Goal: Task Accomplishment & Management: Complete application form

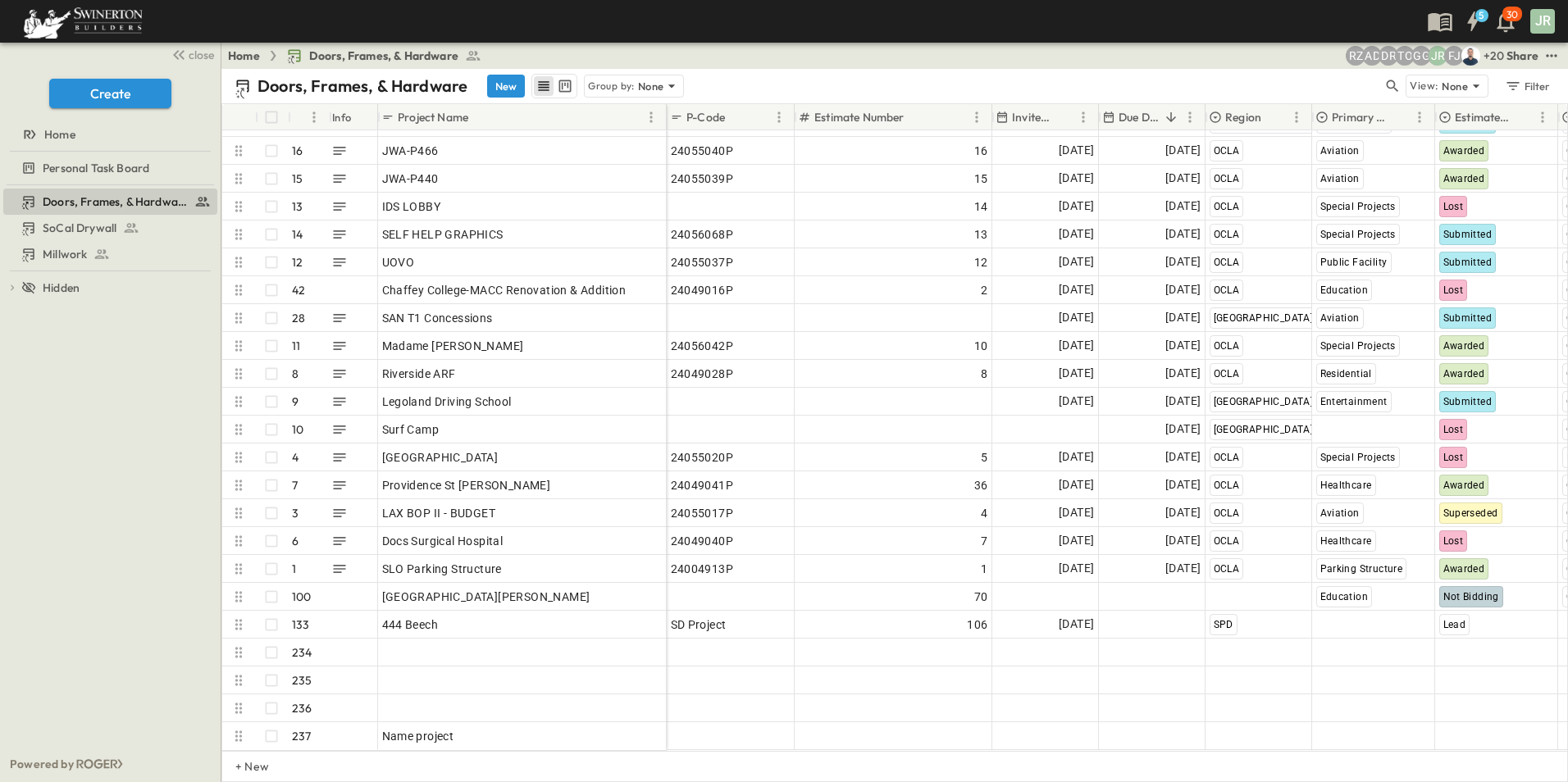
scroll to position [5999, 0]
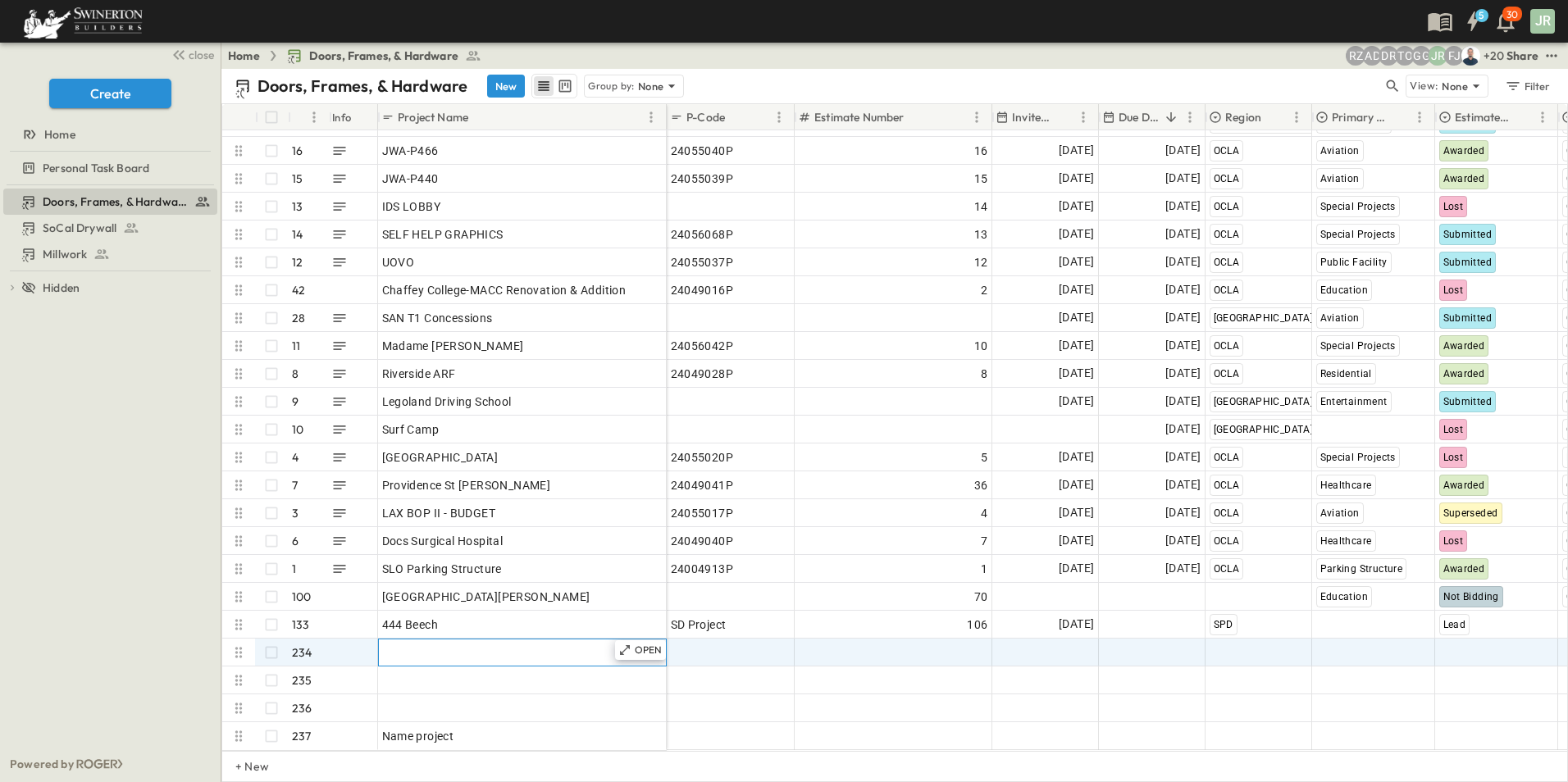
click at [424, 644] on span "Add Name" at bounding box center [409, 652] width 55 height 16
paste input "**********"
type input "**********"
click at [723, 644] on span "Add P-Code" at bounding box center [702, 652] width 64 height 16
type input "*********"
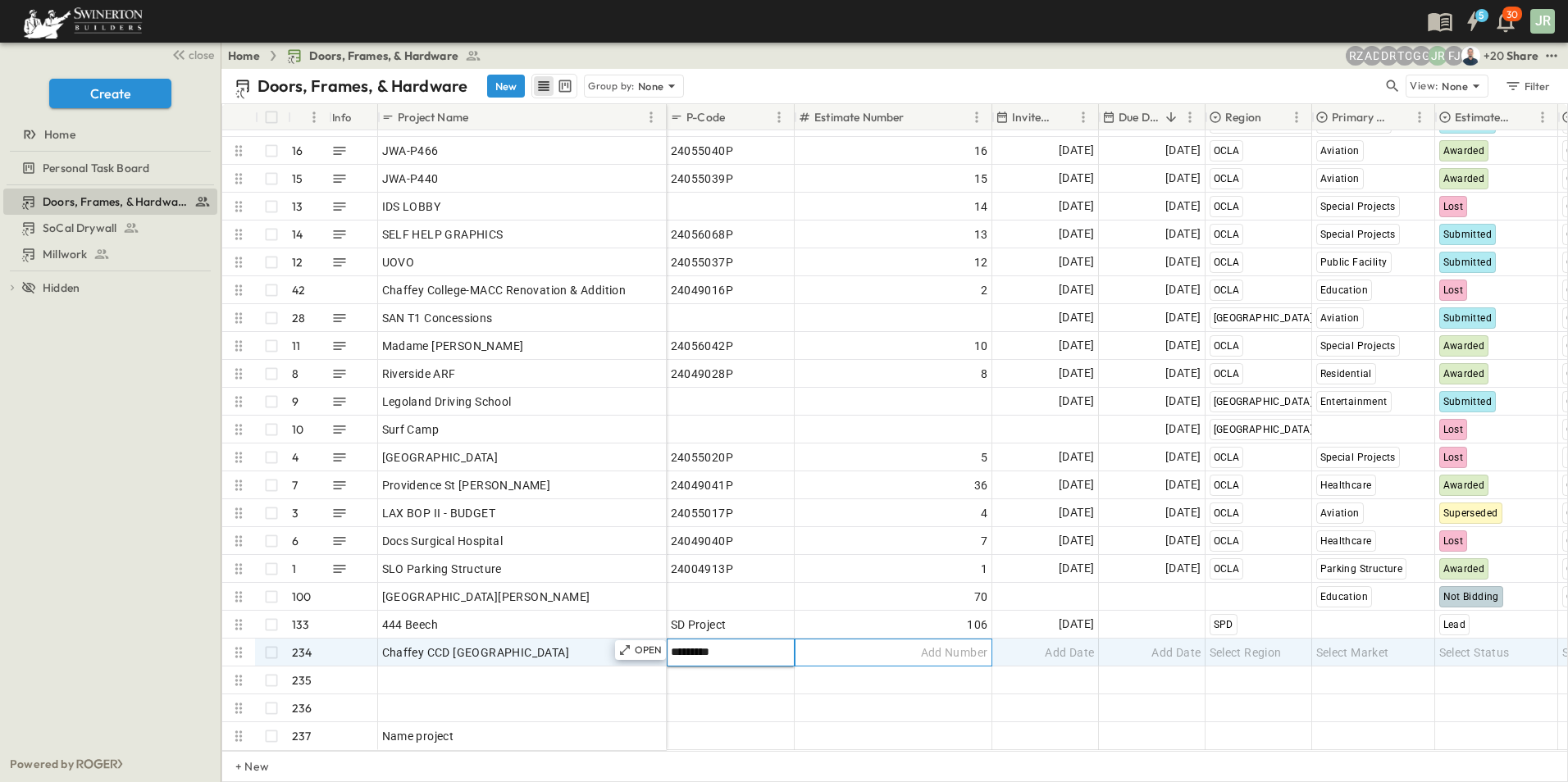
click at [907, 642] on div "Add Number" at bounding box center [893, 652] width 190 height 23
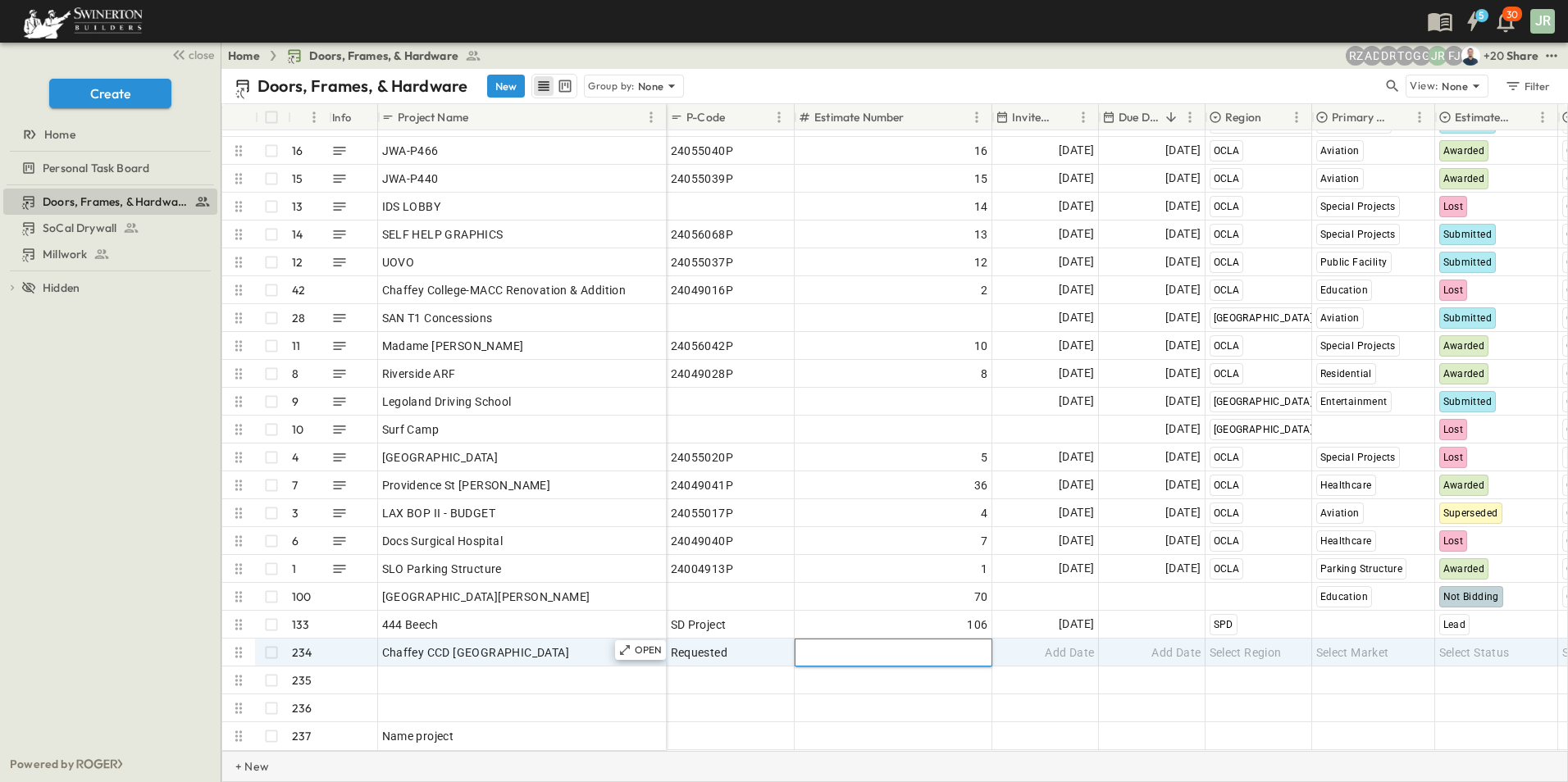
type input "***"
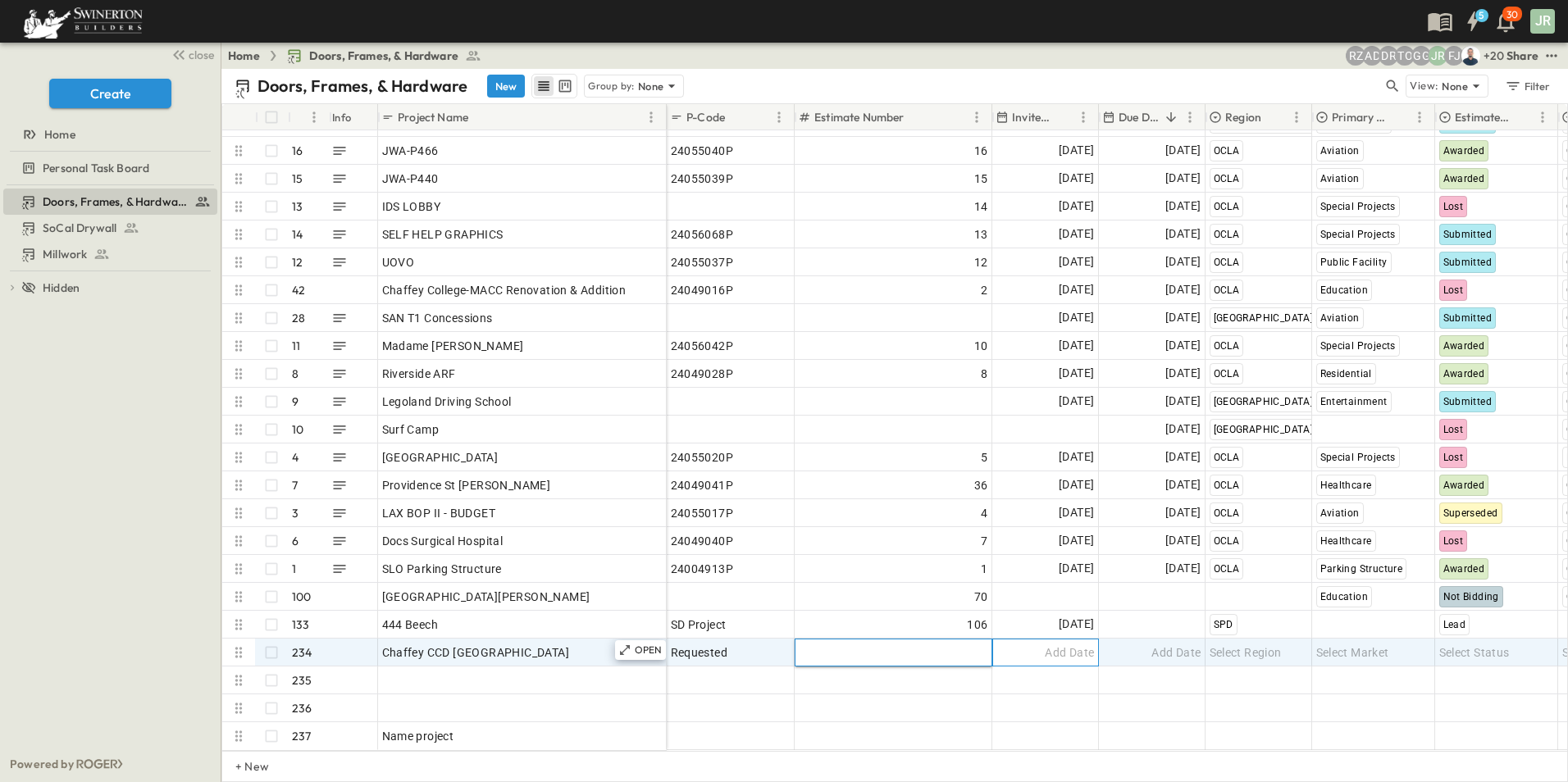
click at [1072, 644] on span "Add Date" at bounding box center [1069, 652] width 49 height 16
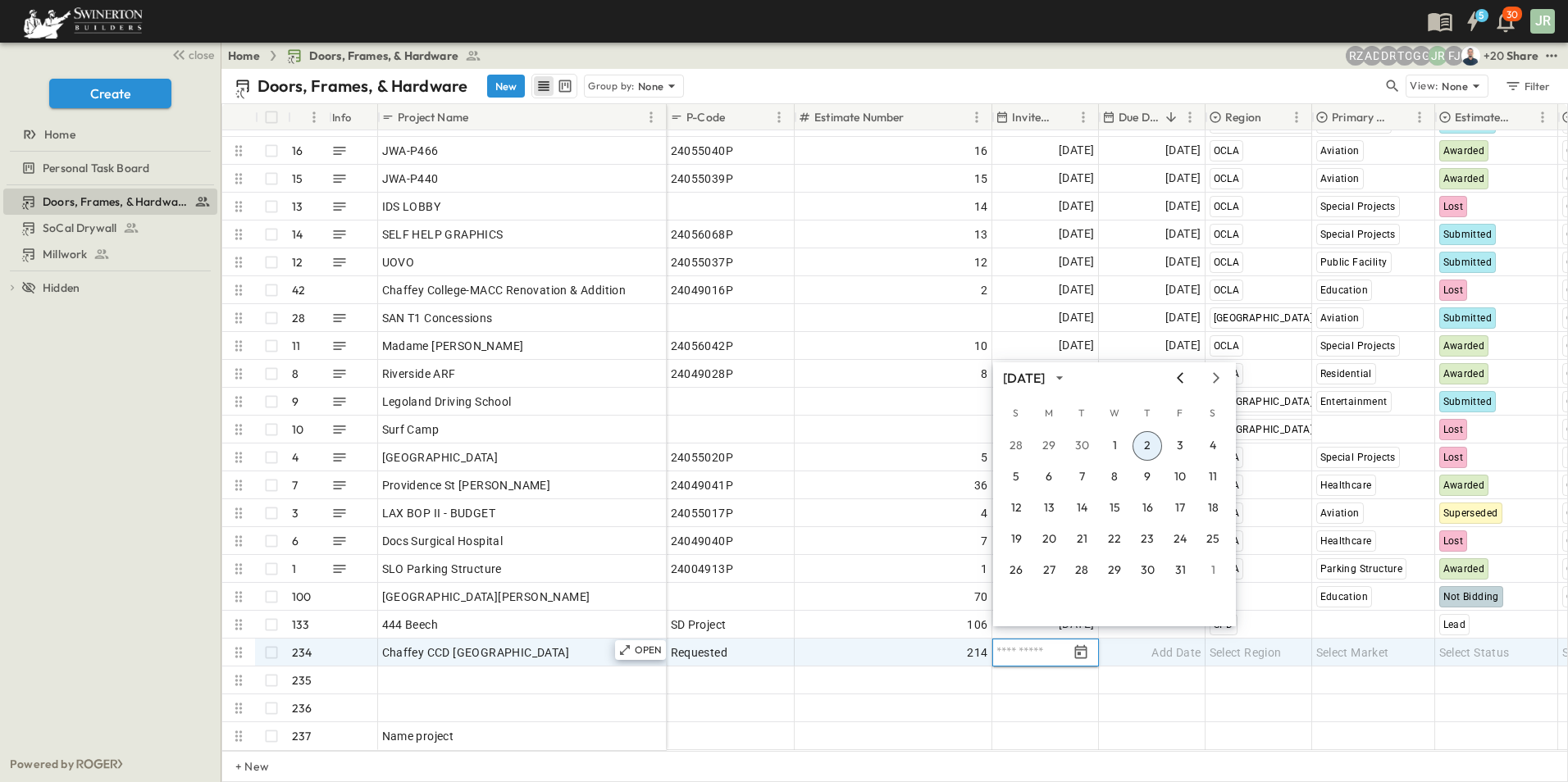
click at [1180, 372] on icon "Previous month" at bounding box center [1181, 377] width 20 height 13
click at [1146, 535] on button "25" at bounding box center [1147, 539] width 30 height 30
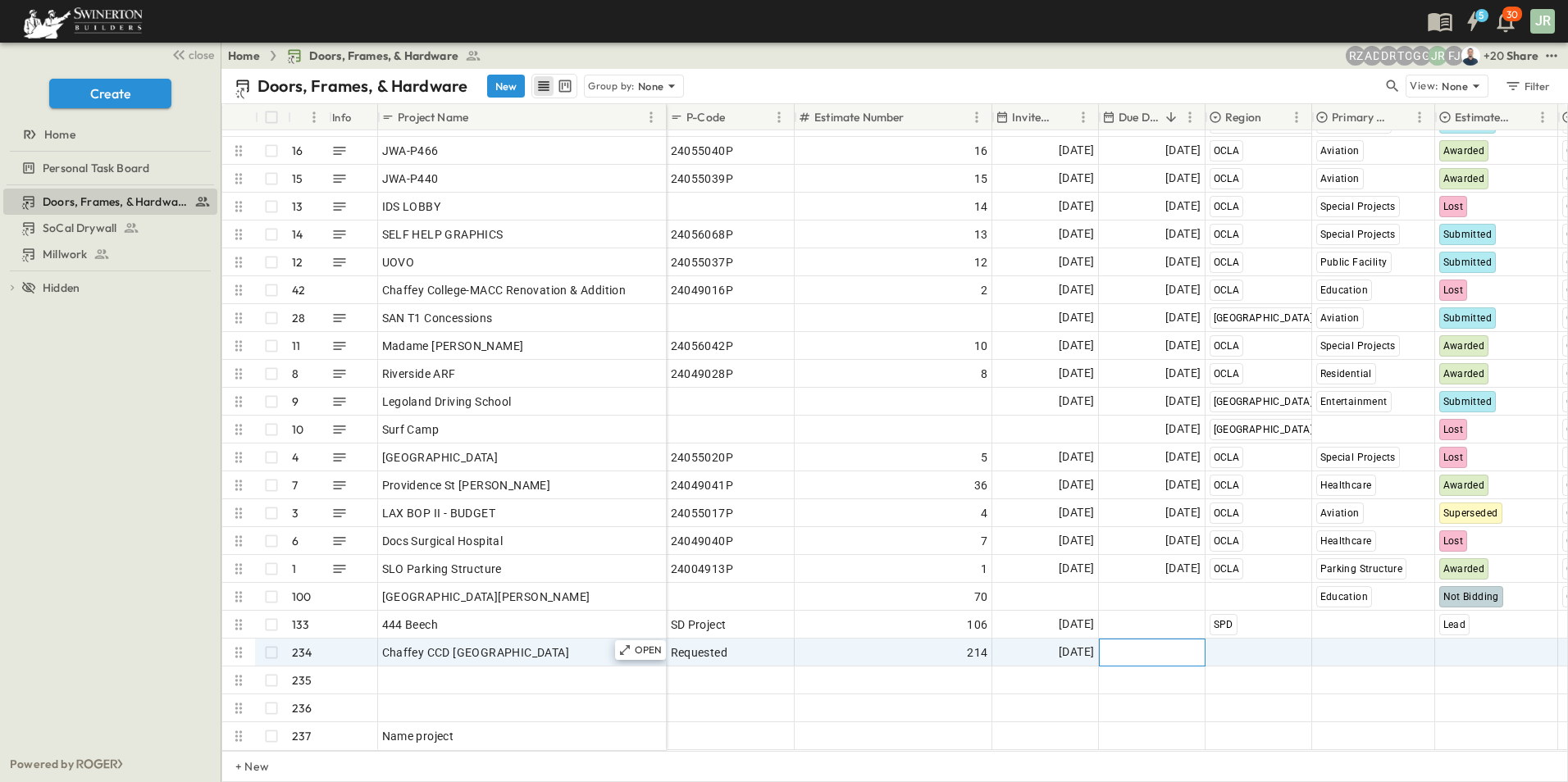
click at [1154, 644] on span "Add Date" at bounding box center [1176, 652] width 49 height 16
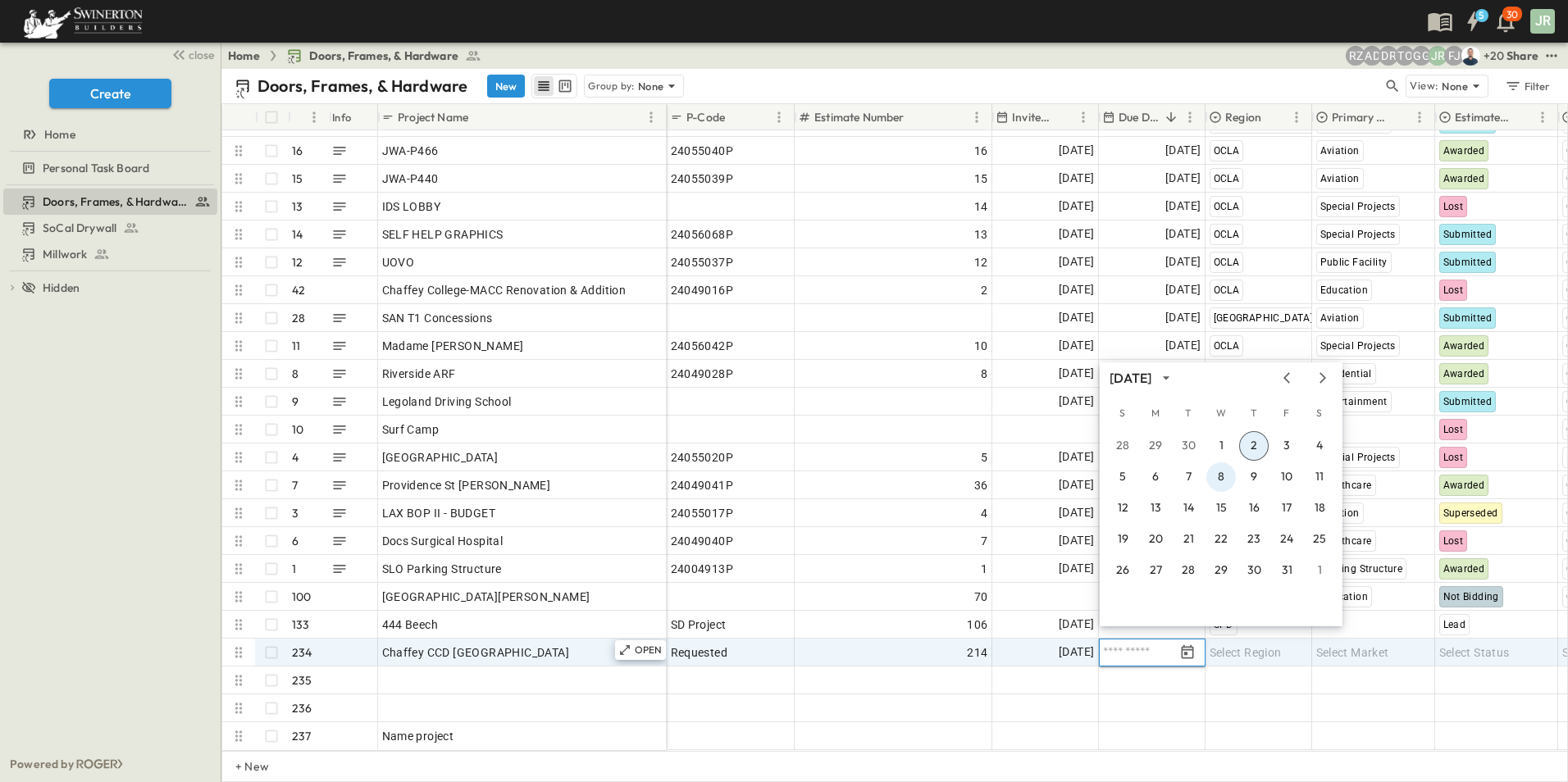
click at [1220, 477] on button "8" at bounding box center [1220, 477] width 30 height 30
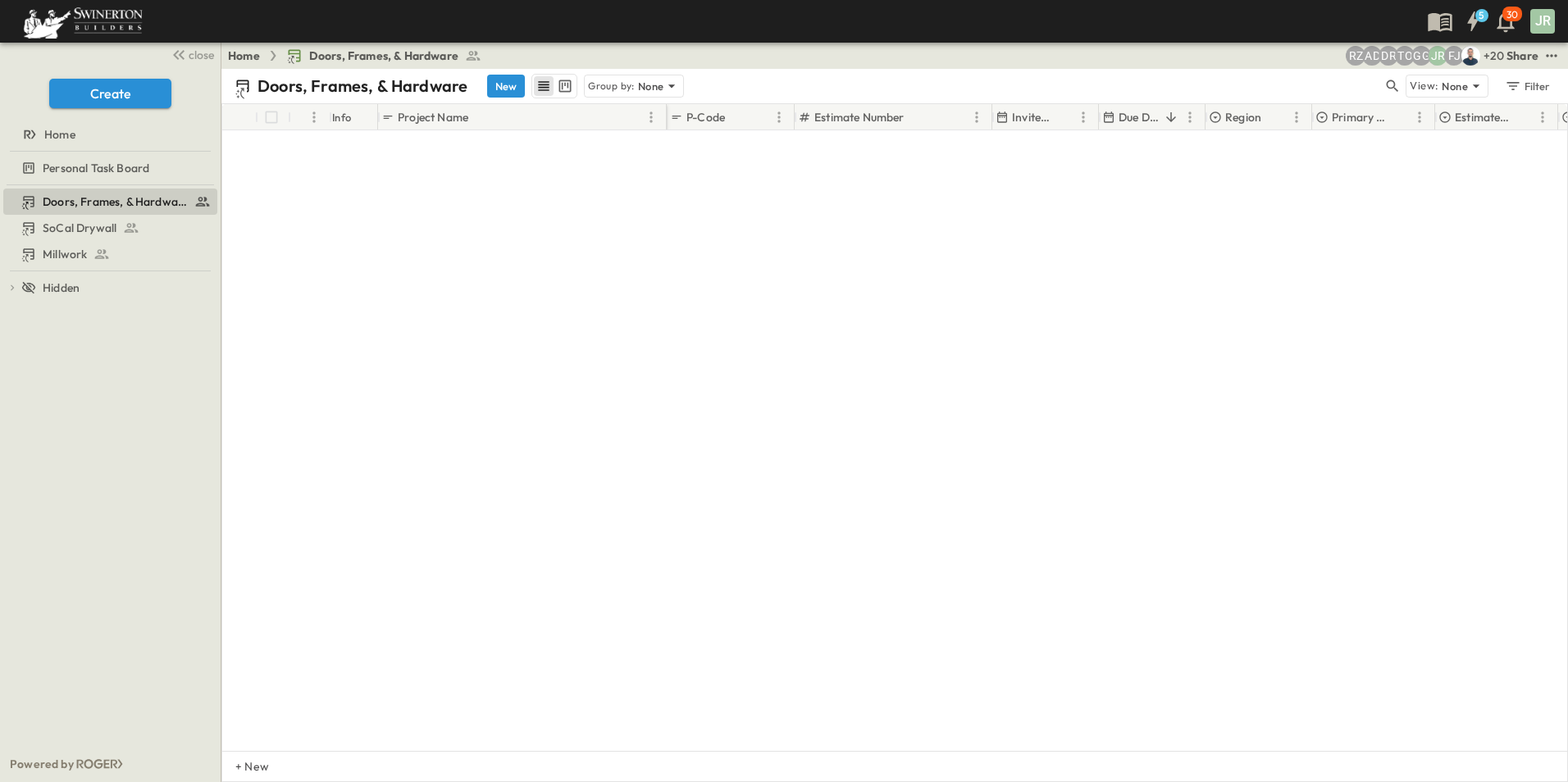
scroll to position [0, 0]
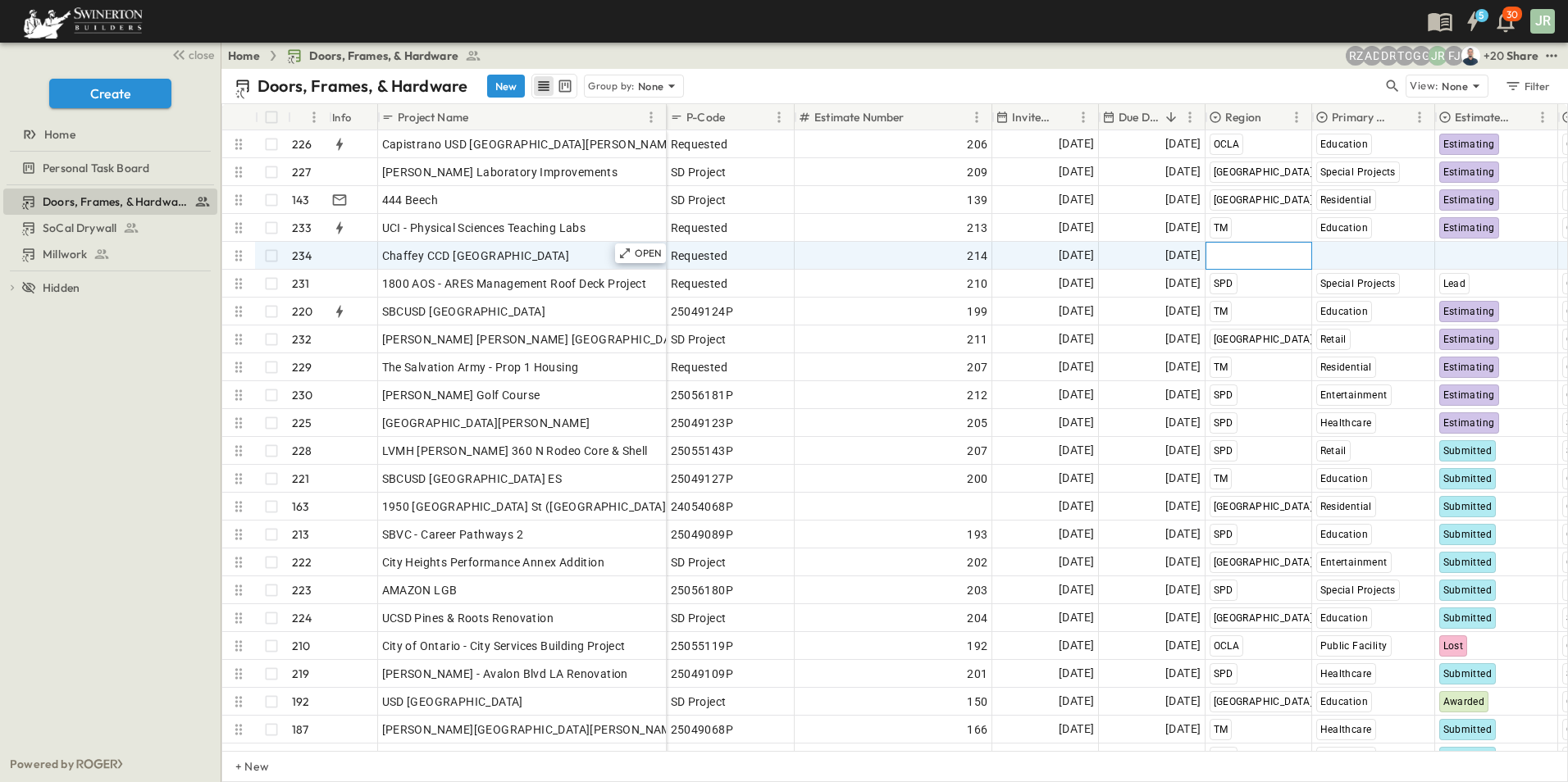
click at [1263, 253] on span "Select Region" at bounding box center [1246, 256] width 73 height 16
click at [72, 223] on span "SoCal Drywall" at bounding box center [79, 228] width 74 height 16
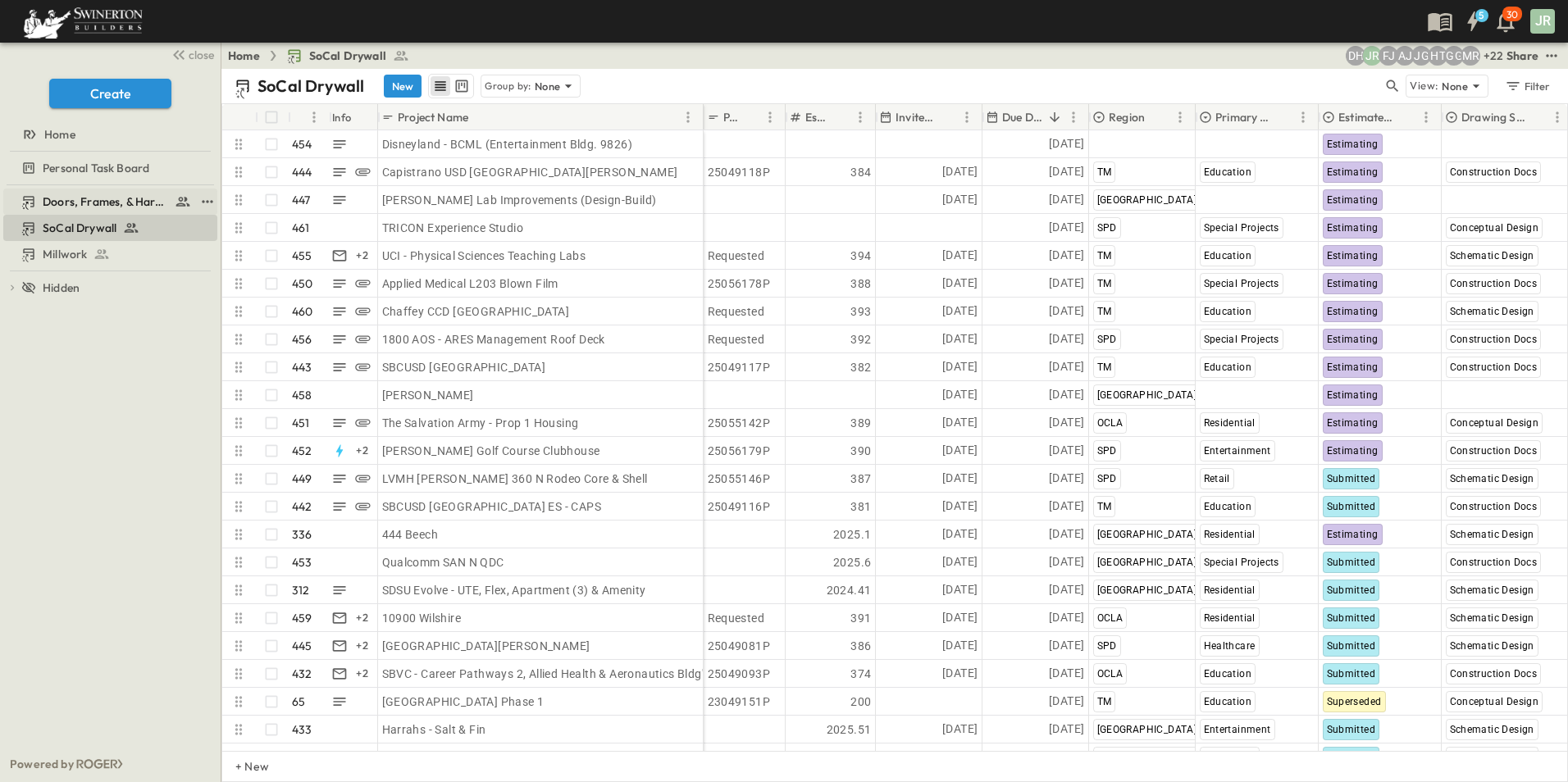
click at [82, 200] on span "Doors, Frames, & Hardware" at bounding box center [105, 201] width 125 height 16
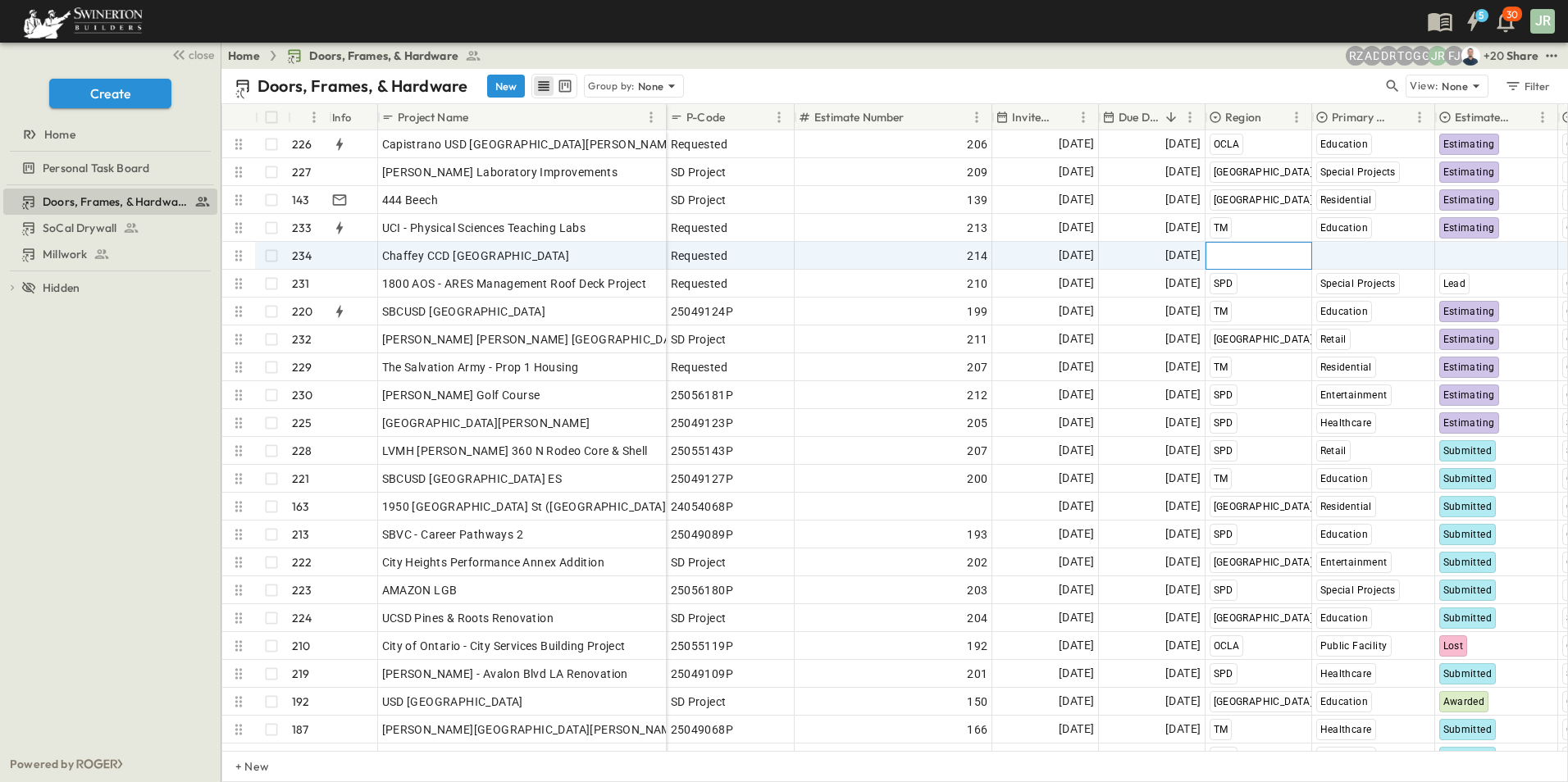
click at [1267, 259] on span "Select Region" at bounding box center [1246, 256] width 73 height 16
click at [1228, 309] on div "TM" at bounding box center [1220, 310] width 22 height 20
click at [1348, 258] on span "Select Market" at bounding box center [1353, 256] width 73 height 16
click at [1336, 305] on span "Education" at bounding box center [1343, 309] width 47 height 13
click at [1475, 254] on span "Select Status" at bounding box center [1475, 256] width 71 height 16
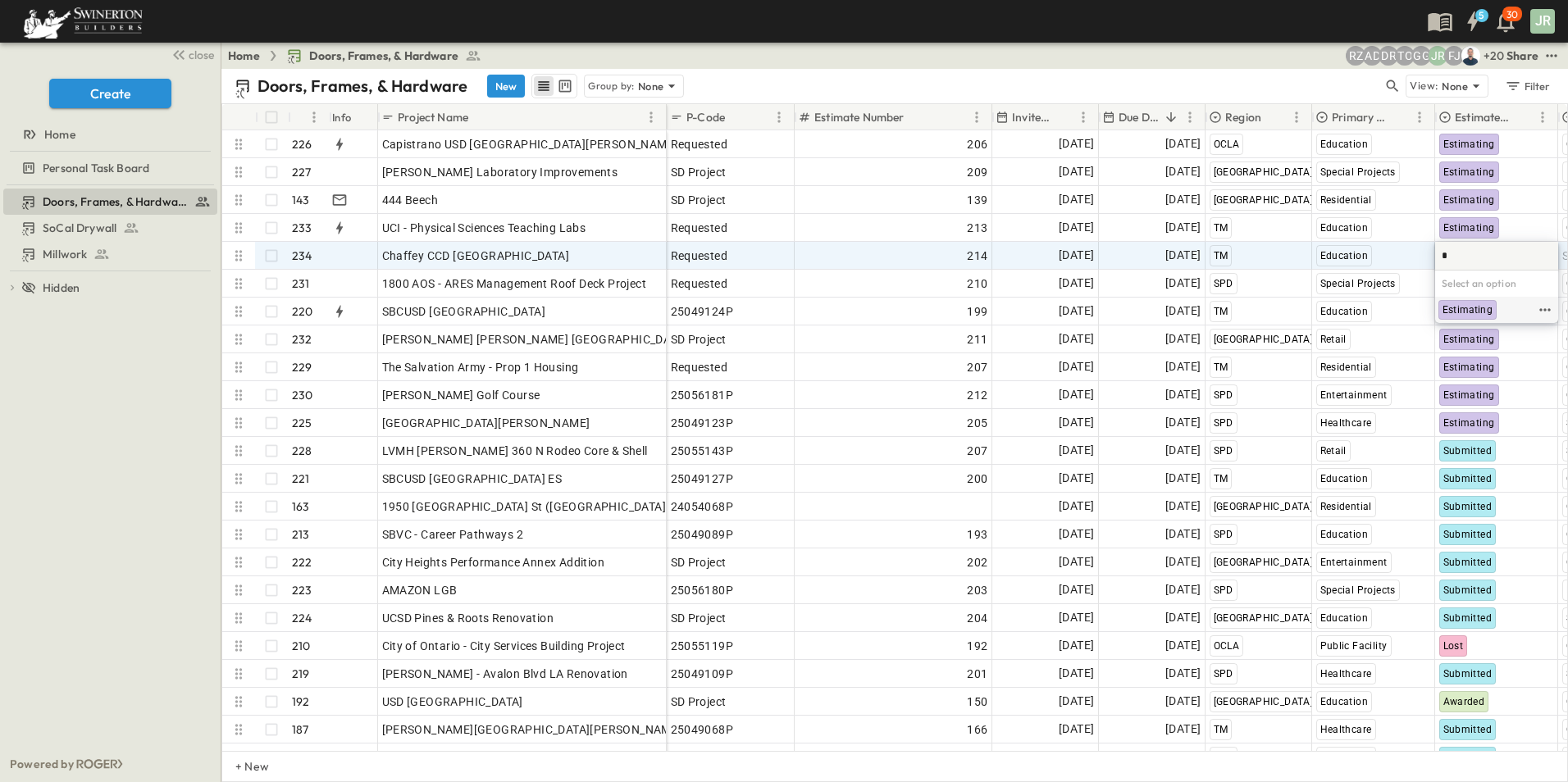
click at [1456, 307] on span "Estimating" at bounding box center [1467, 309] width 50 height 13
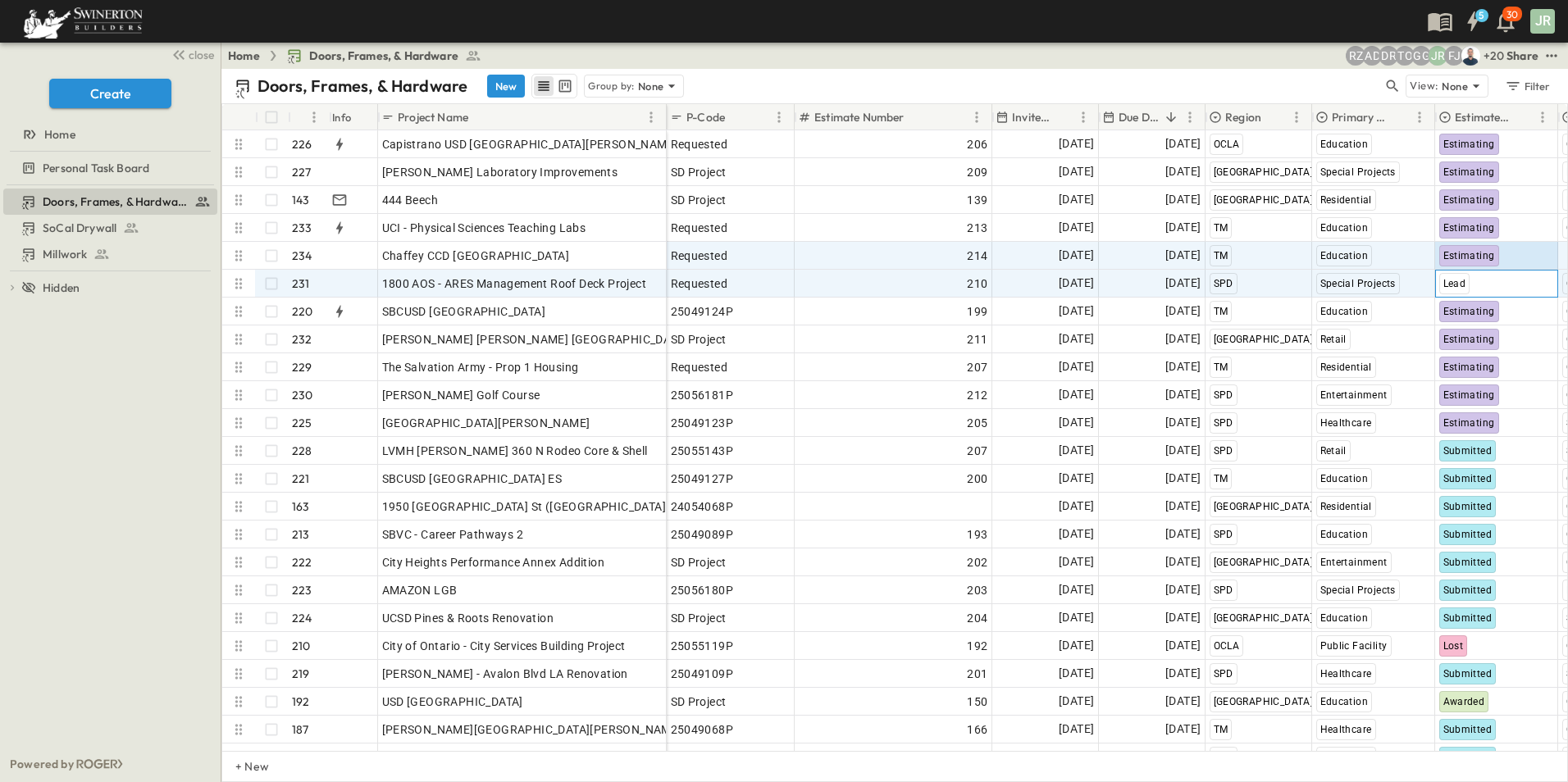
click at [1462, 286] on span "Lead" at bounding box center [1455, 283] width 23 height 12
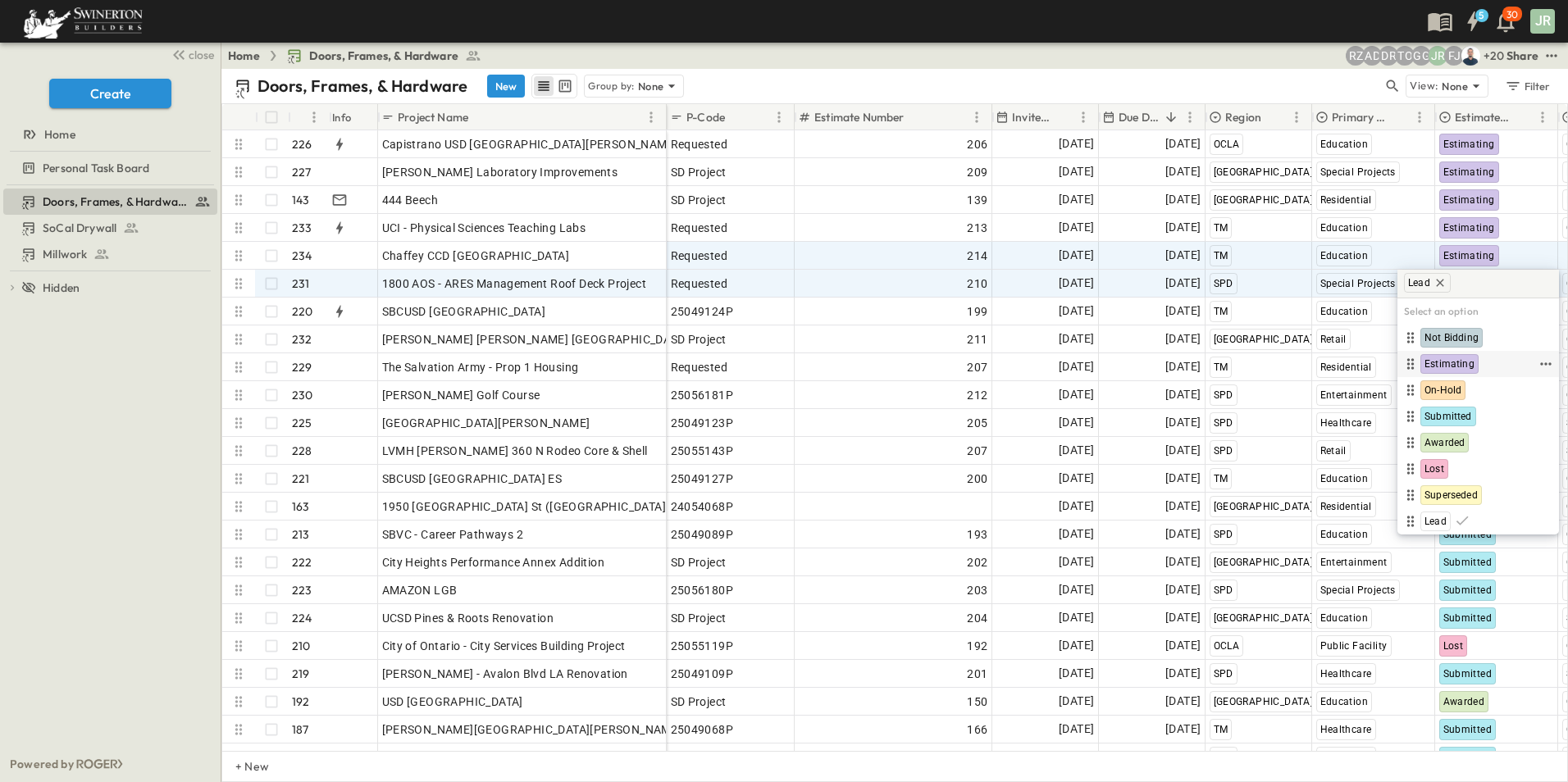
click at [1443, 359] on span "Estimating" at bounding box center [1449, 364] width 50 height 13
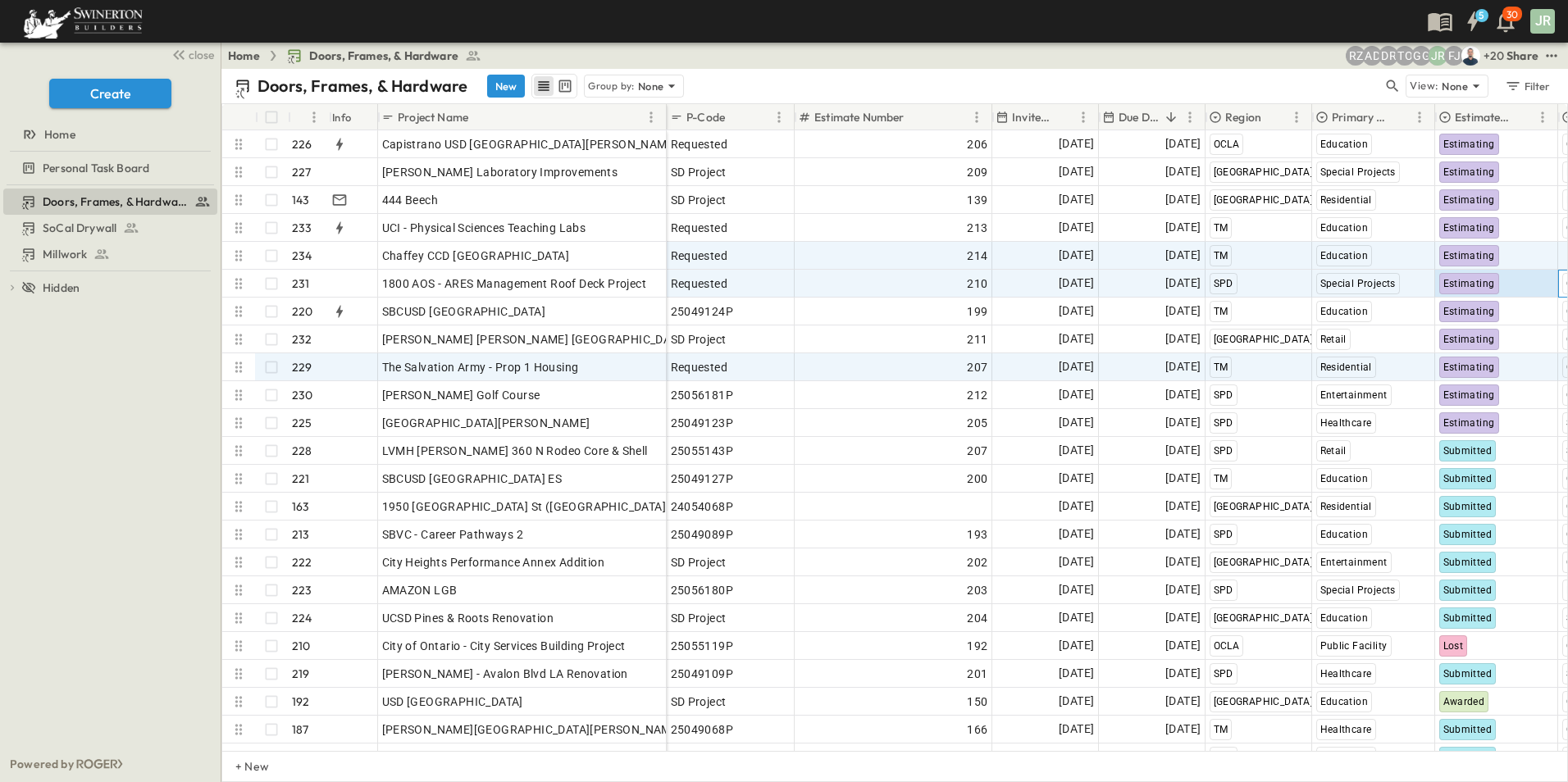
scroll to position [0, 134]
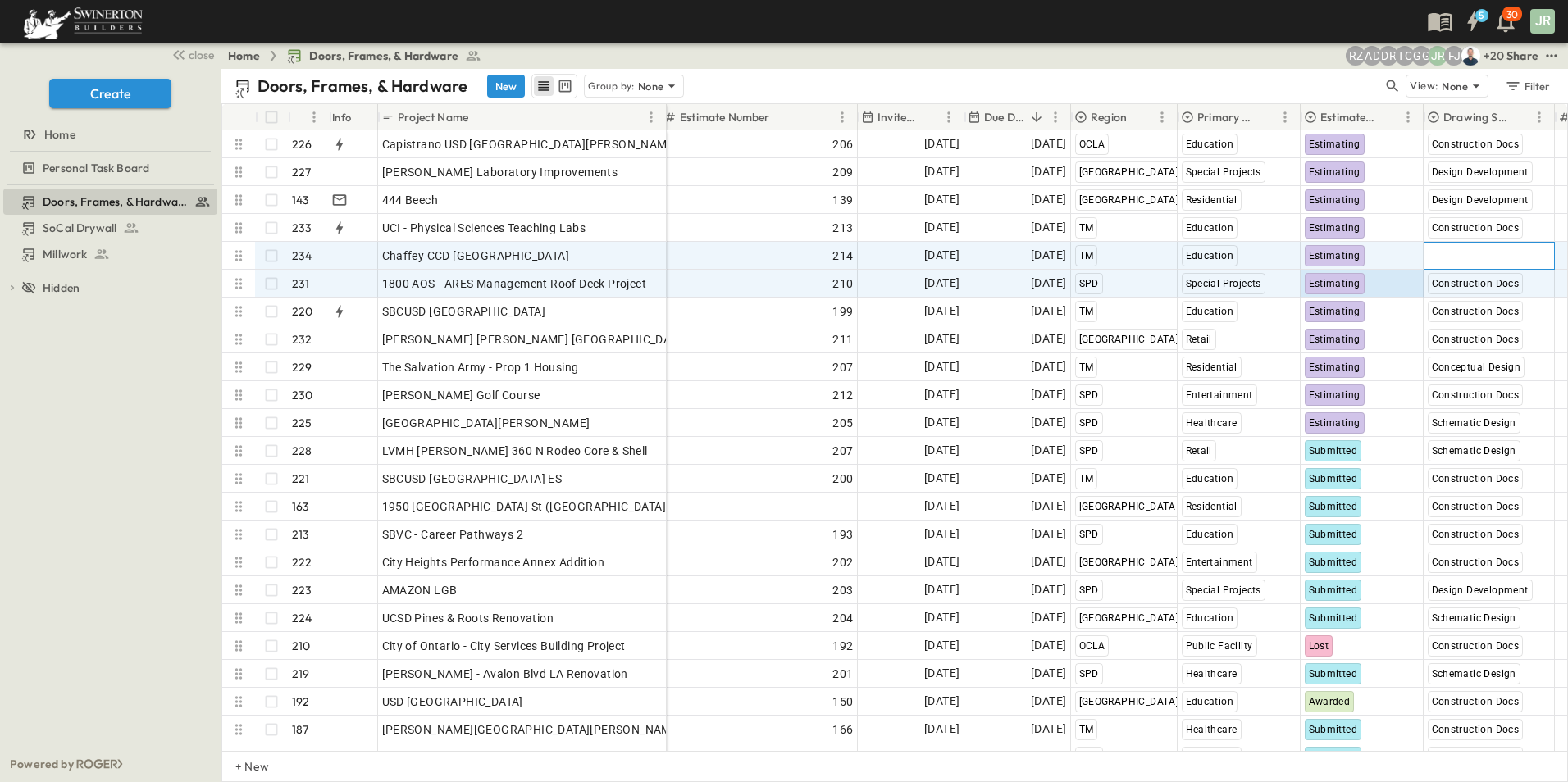
click at [1464, 254] on span "Select Status" at bounding box center [1463, 256] width 71 height 16
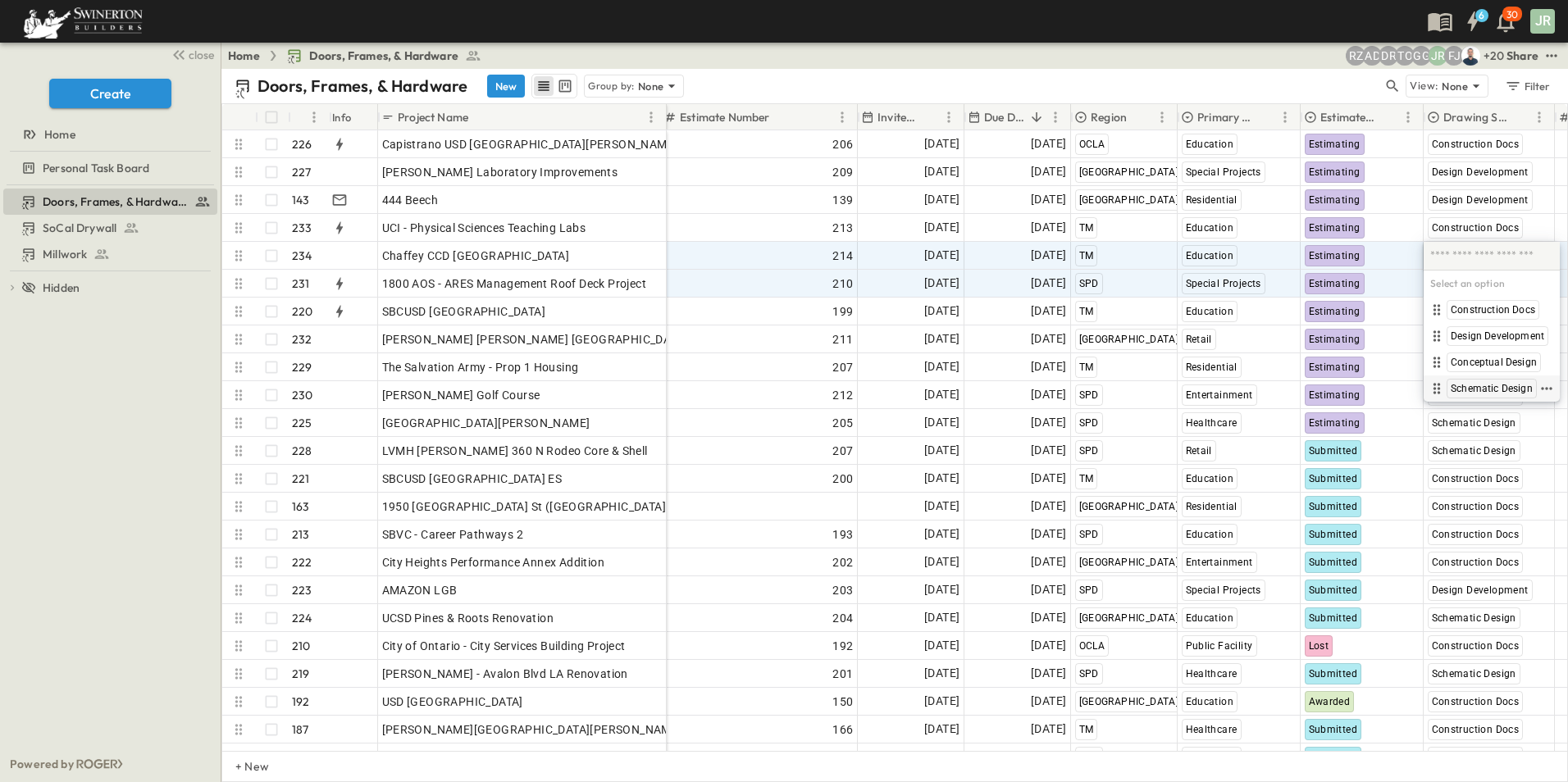
click at [1487, 385] on span "Schematic Design" at bounding box center [1492, 388] width 82 height 13
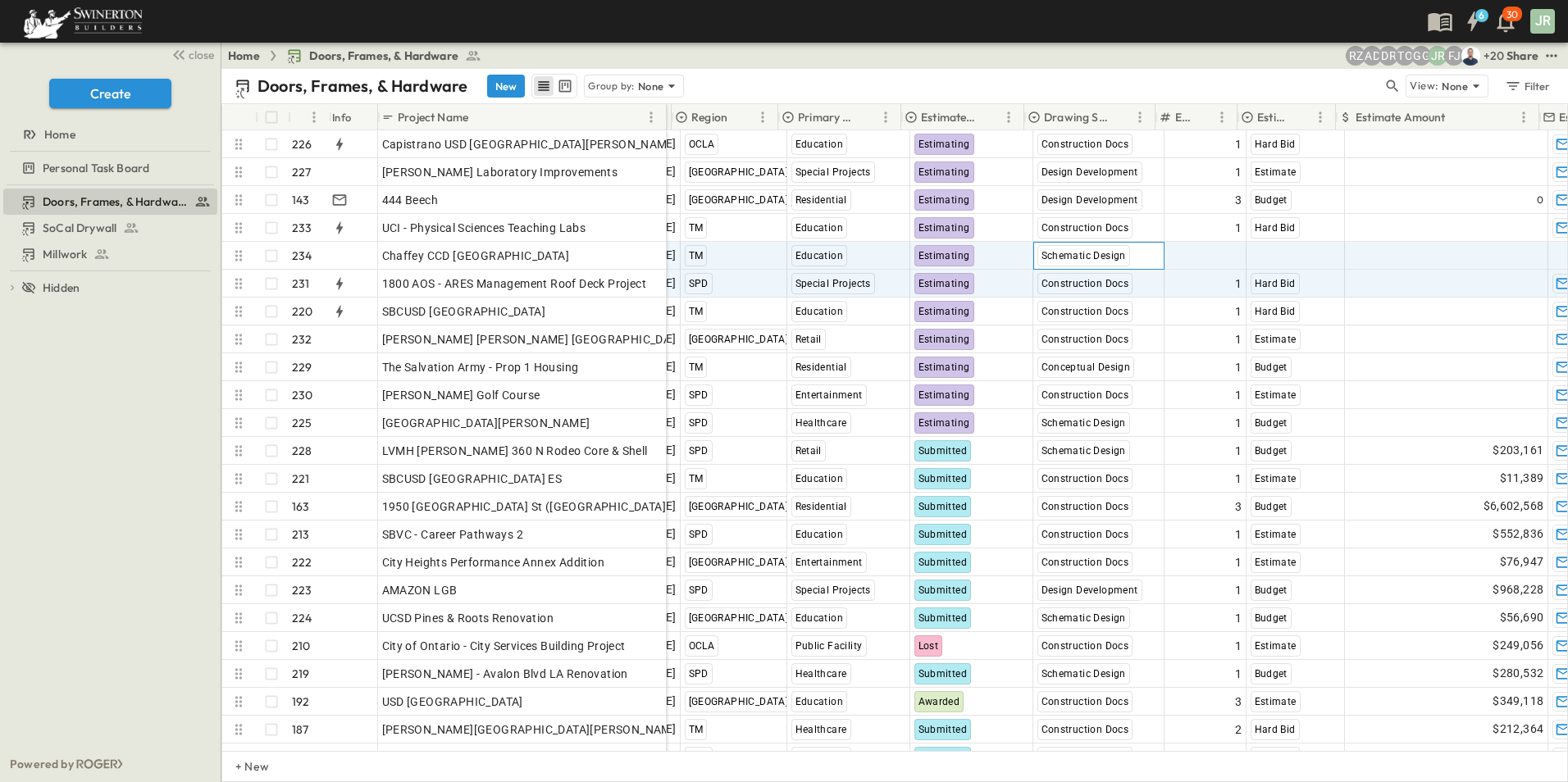
scroll to position [0, 534]
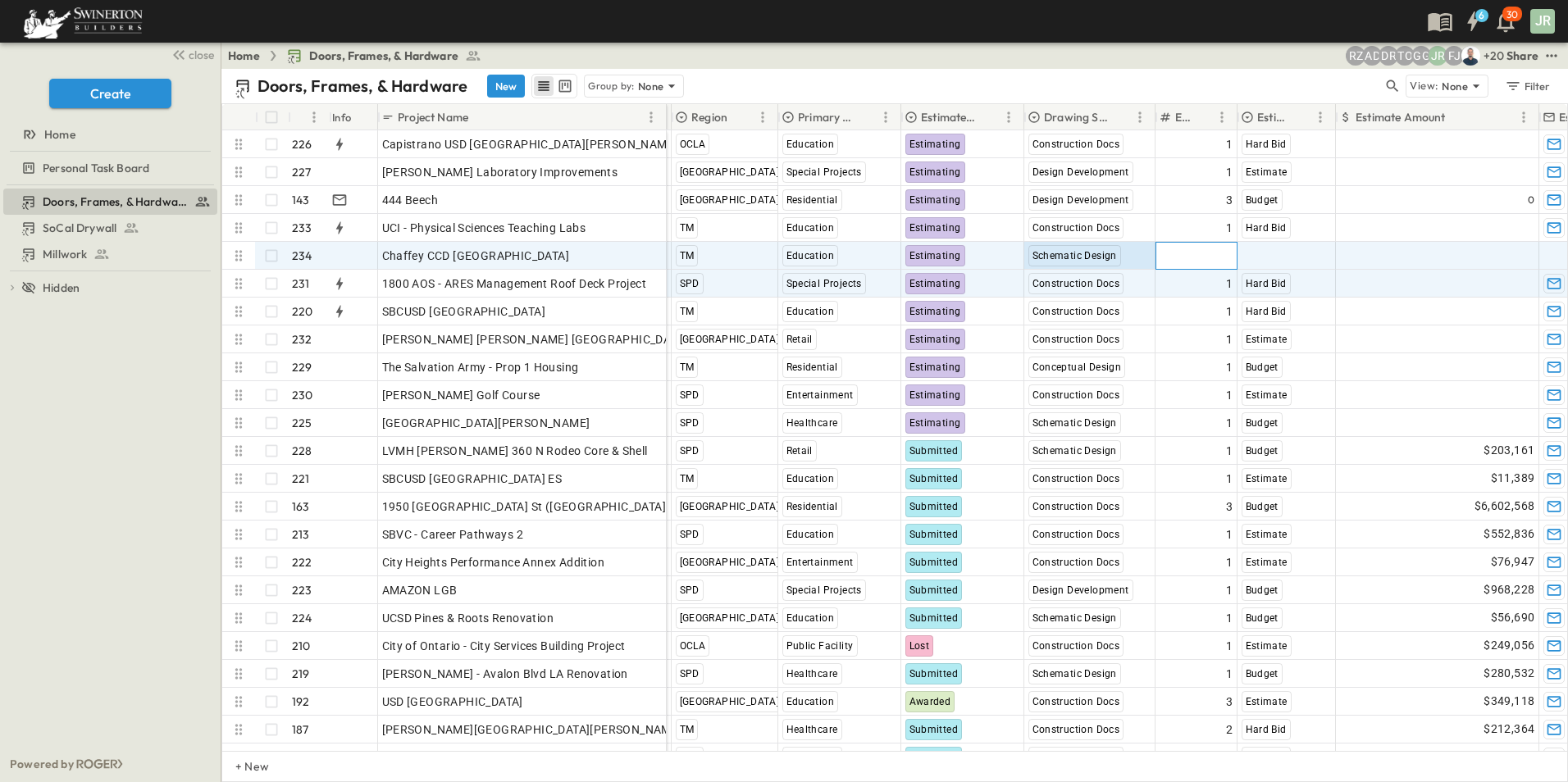
click at [1219, 259] on span "Add Round #" at bounding box center [1198, 256] width 70 height 16
type input "*"
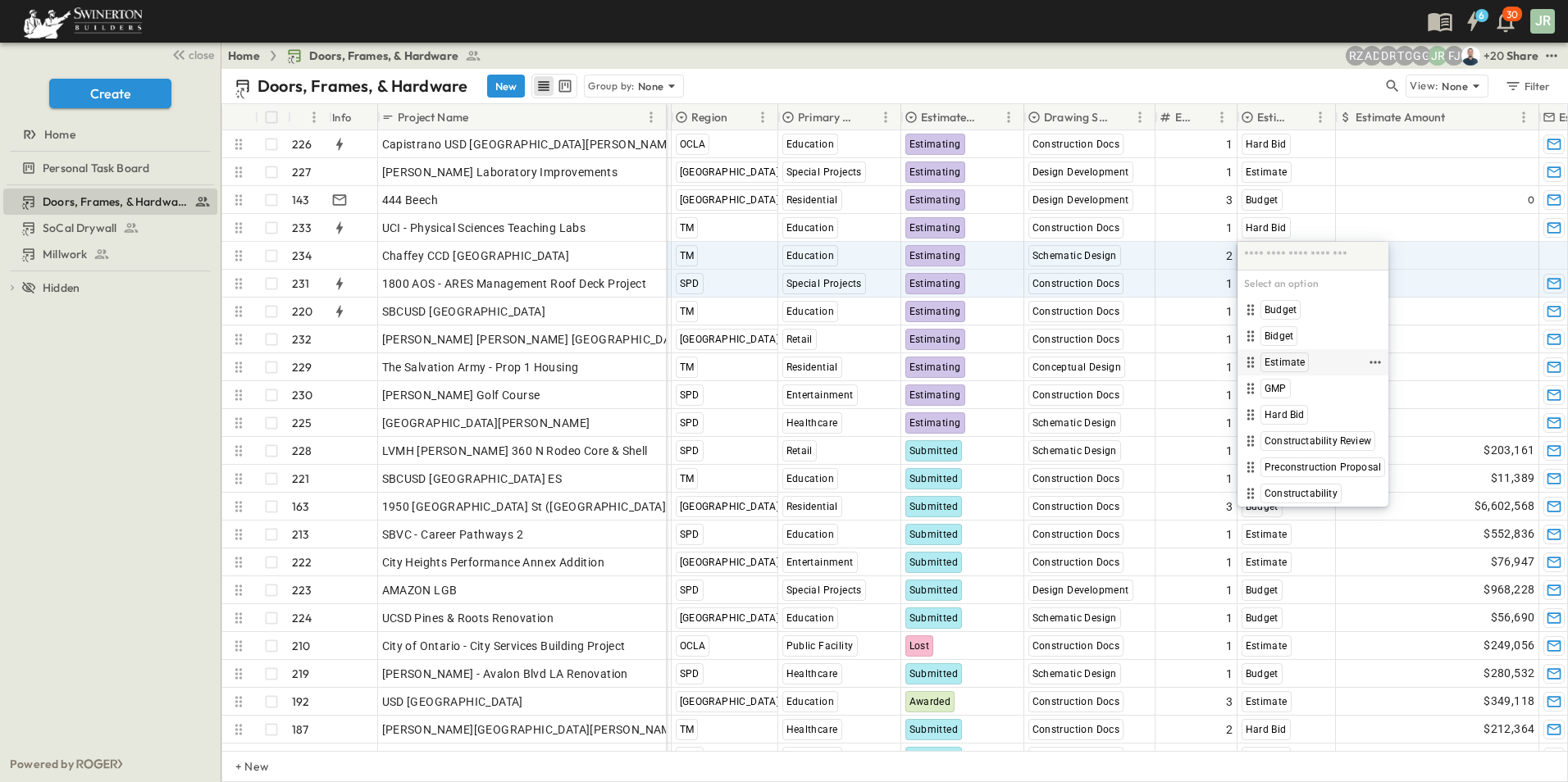
click at [1295, 355] on div "Estimate" at bounding box center [1284, 363] width 48 height 20
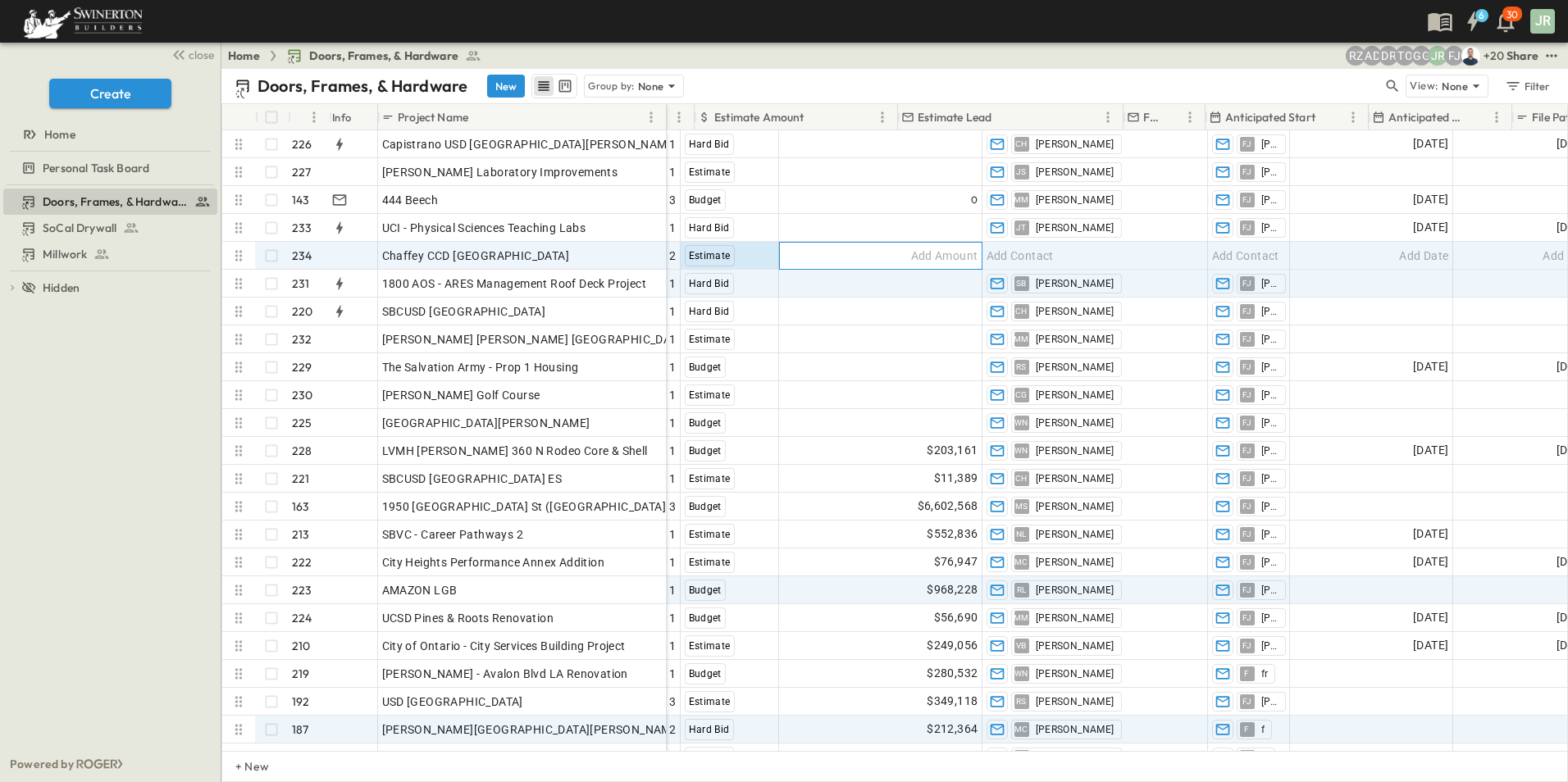
scroll to position [0, 1175]
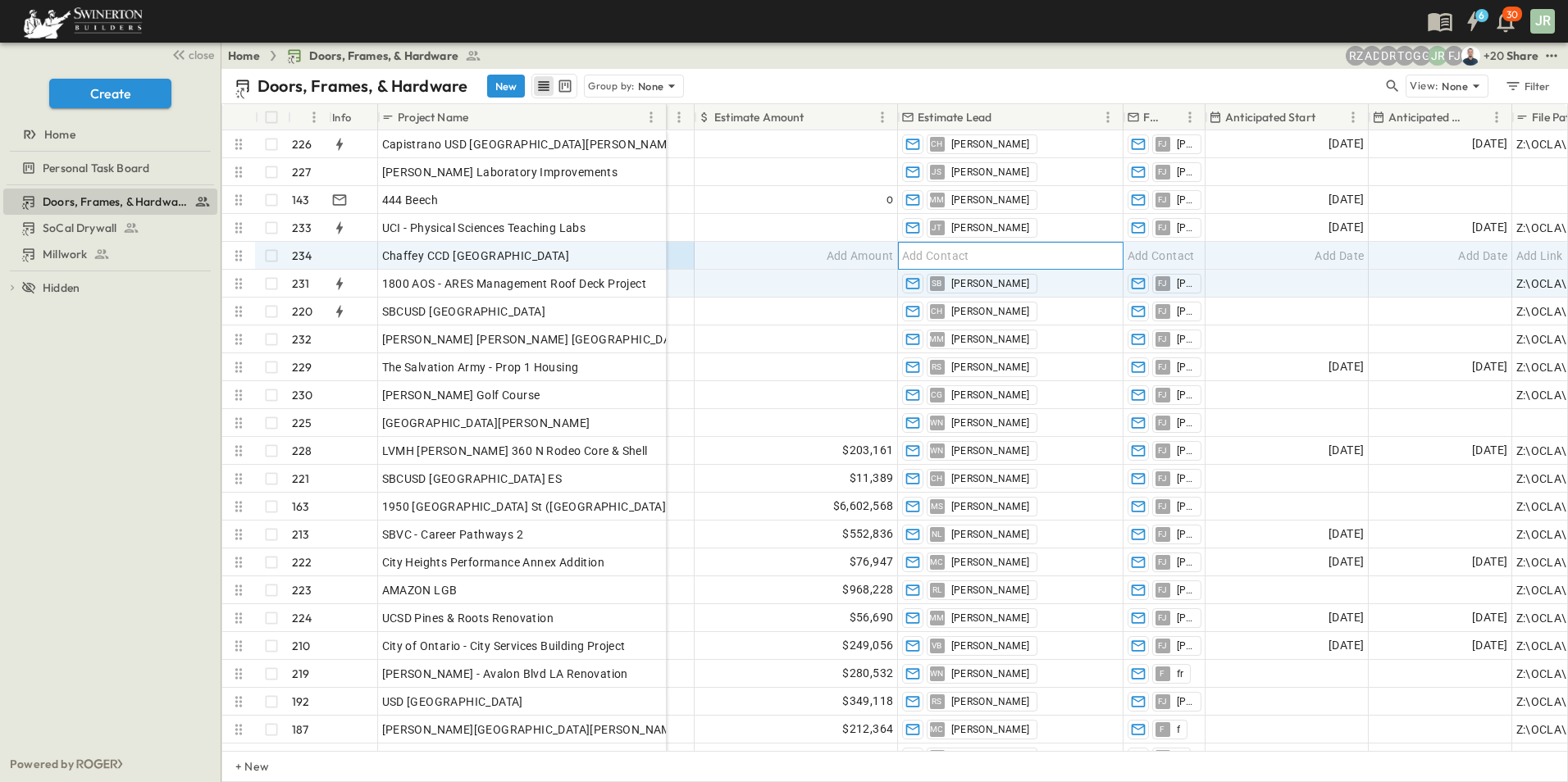
click at [979, 255] on div "Add Contact" at bounding box center [1011, 256] width 224 height 26
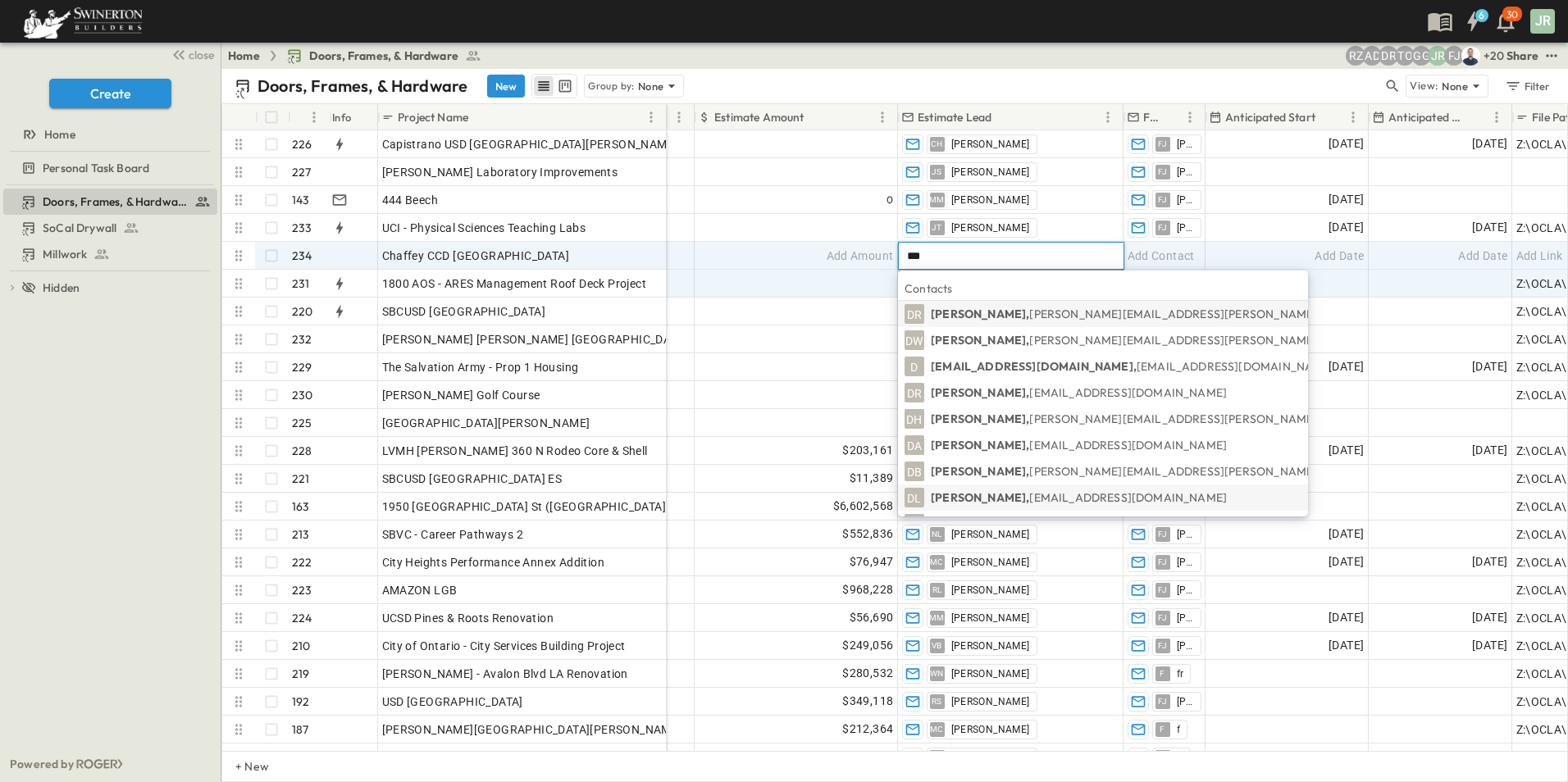
type input "***"
click at [995, 492] on p "Danielle Leyva, DLeyva@swinerton.com" at bounding box center [1079, 498] width 296 height 16
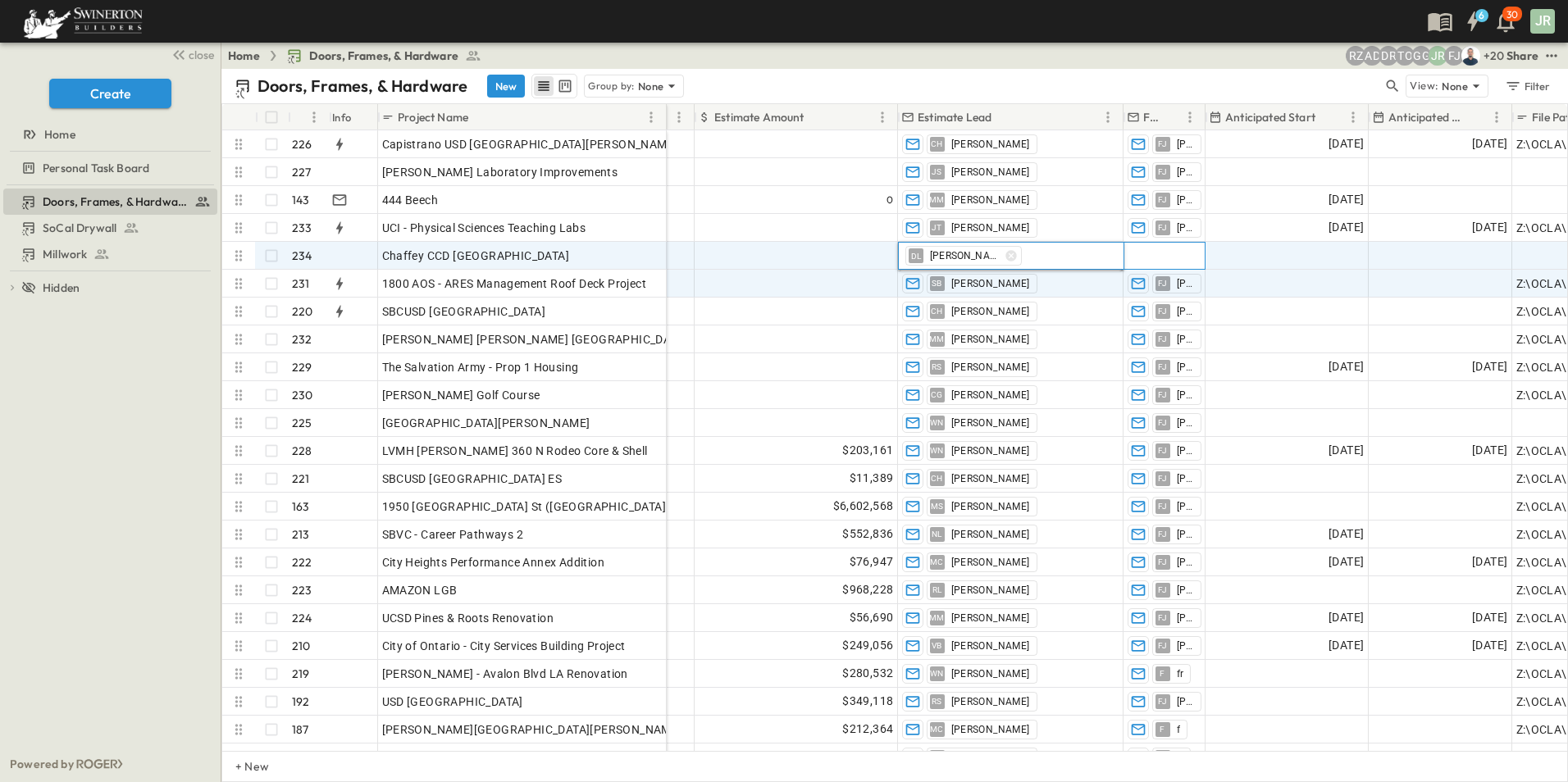
click at [1161, 253] on span "Add Contact" at bounding box center [1161, 256] width 67 height 16
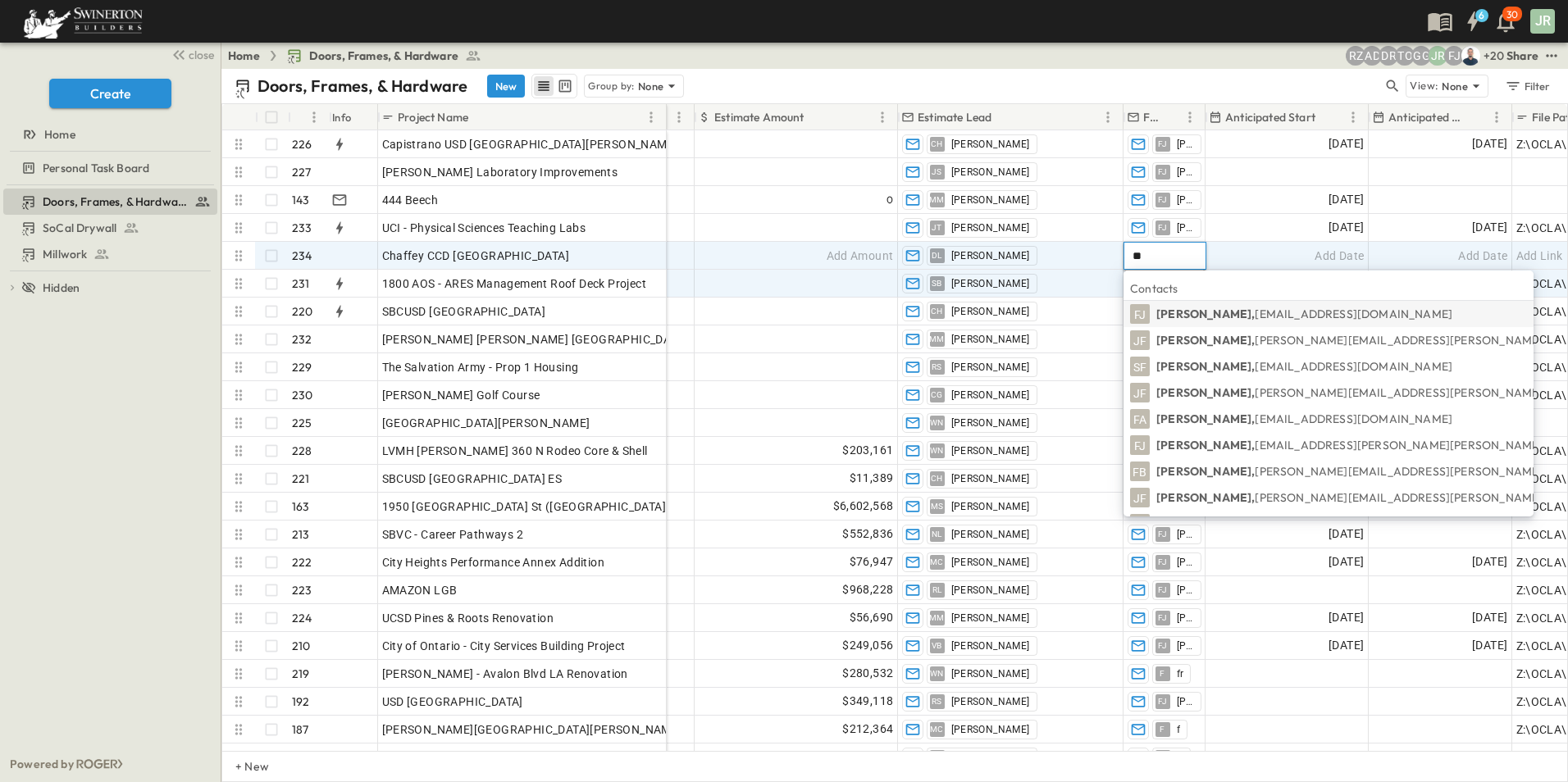
type input "**"
click at [1143, 314] on span "FJ" at bounding box center [1141, 314] width 13 height 1
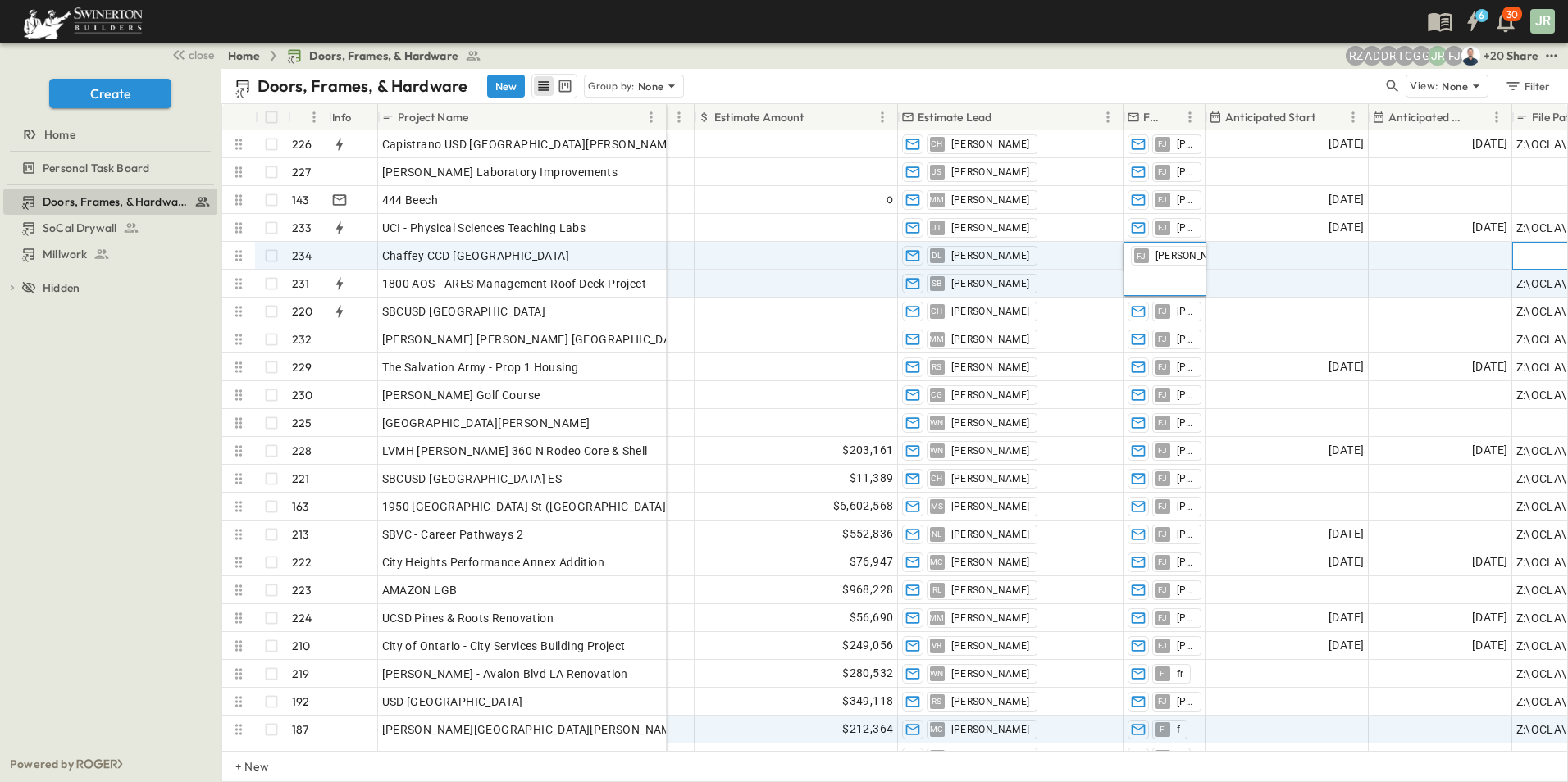
drag, startPoint x: 1520, startPoint y: 256, endPoint x: 1213, endPoint y: 731, distance: 565.6
click at [1520, 256] on span "Add Link" at bounding box center [1540, 256] width 47 height 16
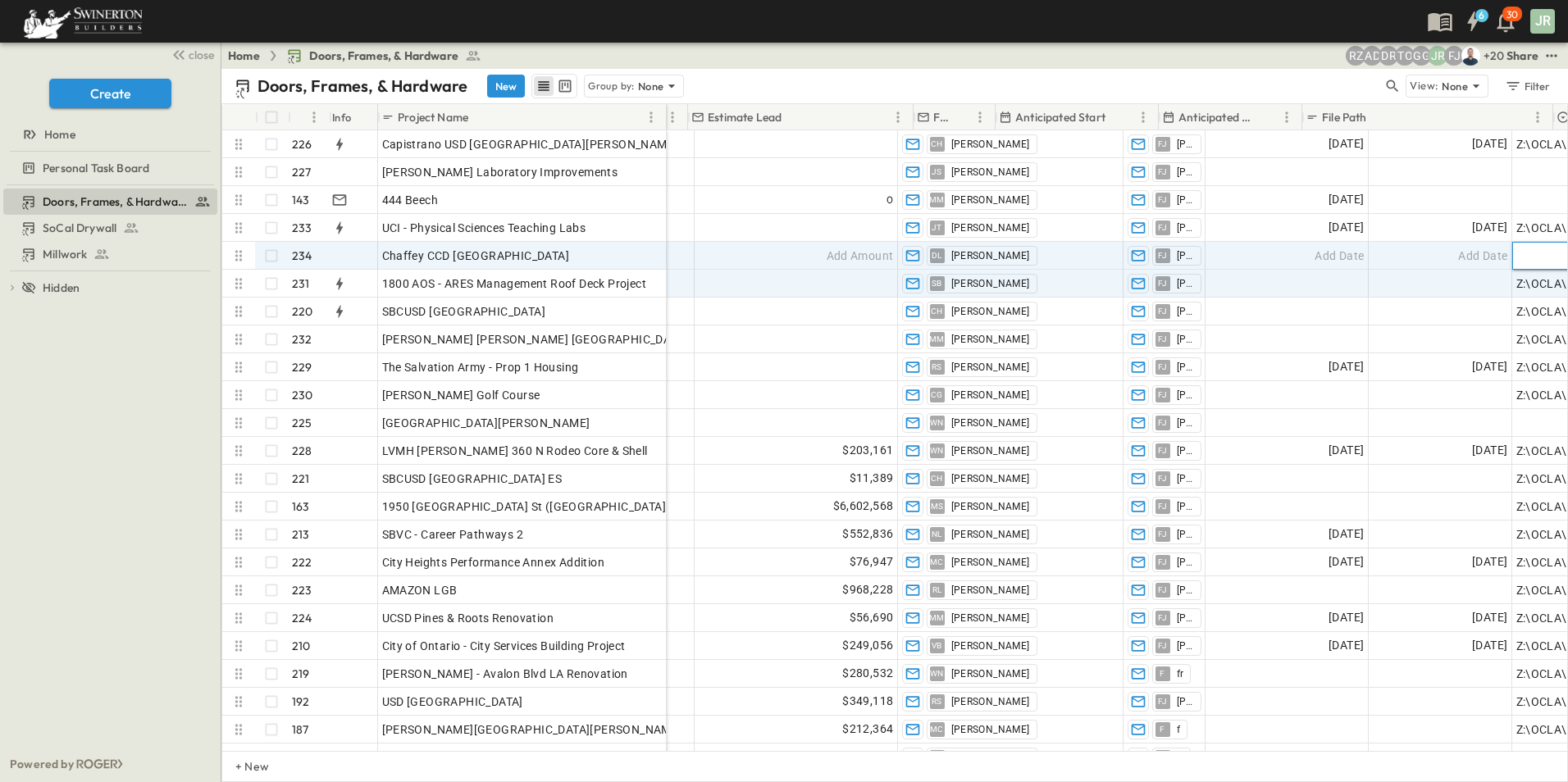
scroll to position [0, 1385]
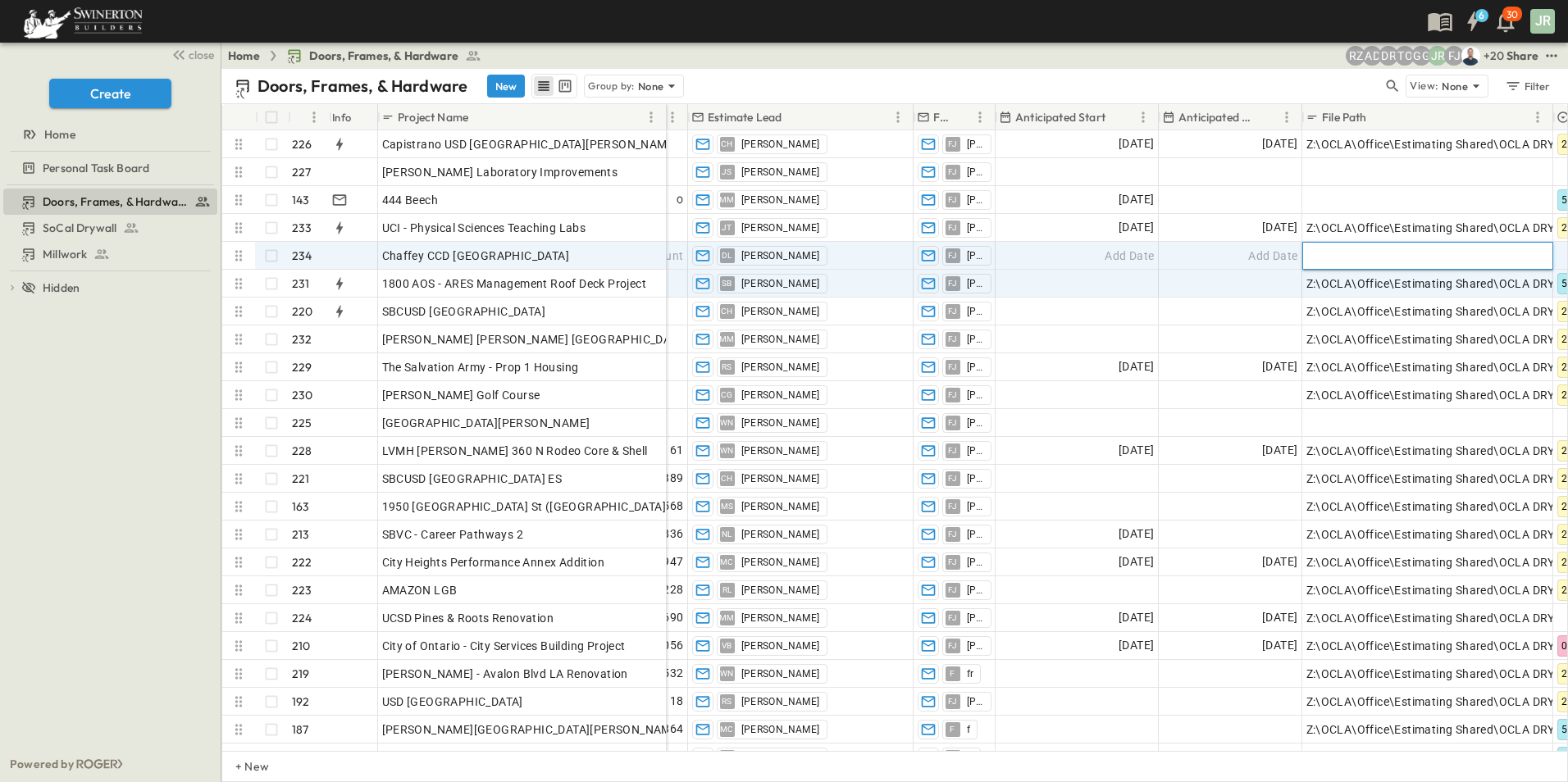
paste input "**********"
type input "**********"
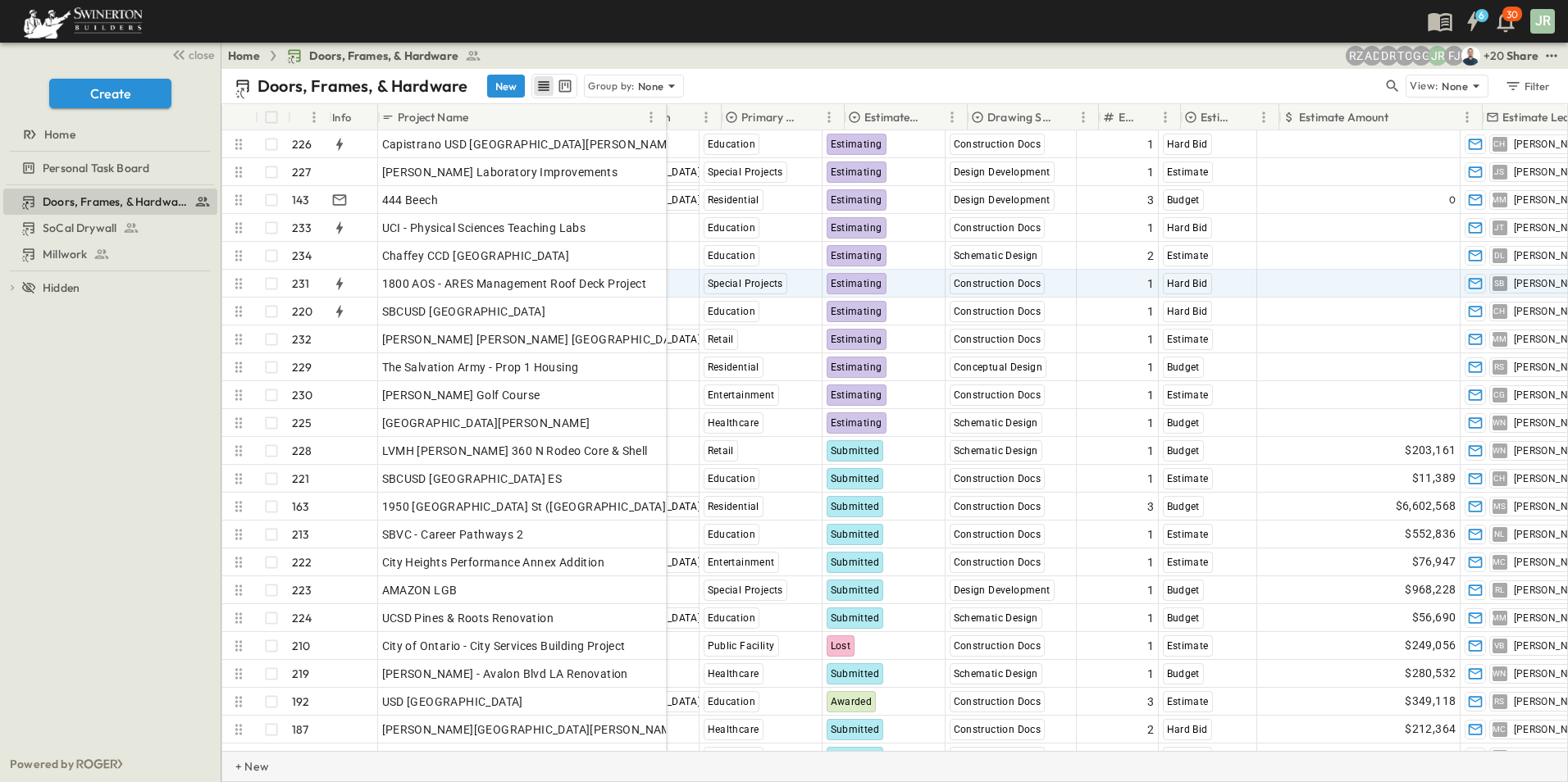
scroll to position [0, 591]
